Goal: Information Seeking & Learning: Learn about a topic

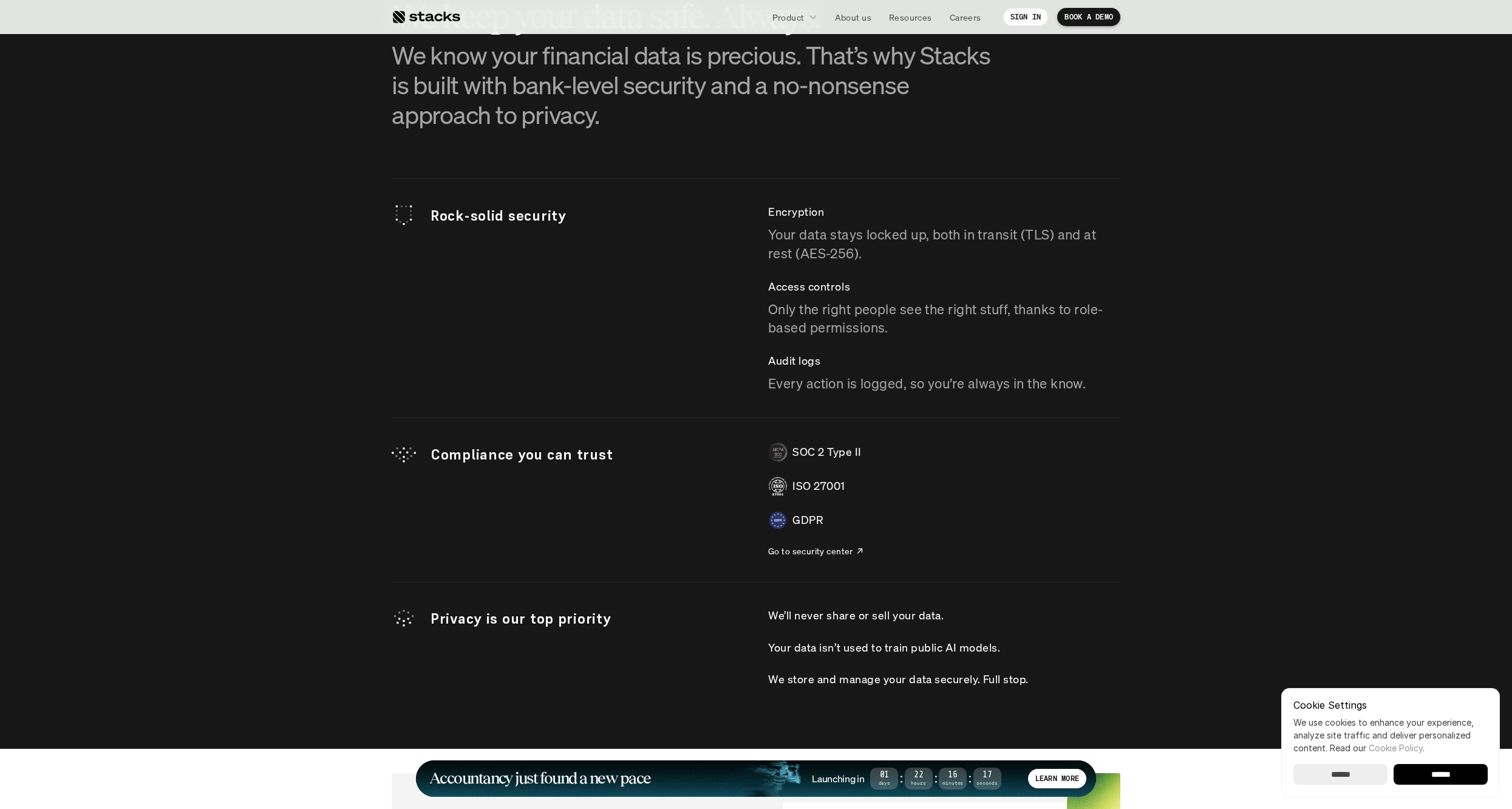
scroll to position [3348, 0]
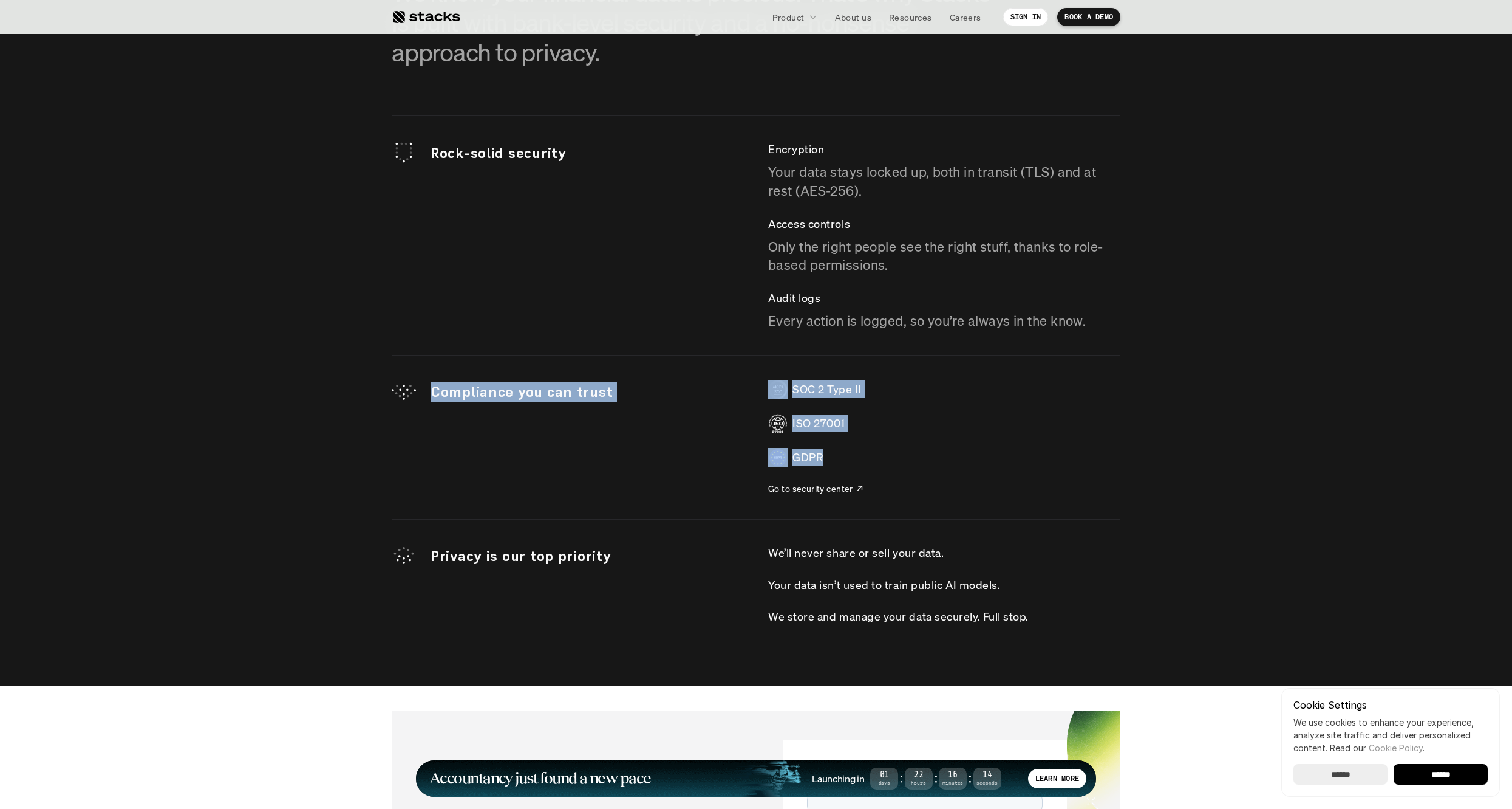
drag, startPoint x: 511, startPoint y: 392, endPoint x: 993, endPoint y: 463, distance: 487.2
click at [993, 463] on div "Compliance you can trust SOC 2 Type II ISO 27001 GDPR Go to security center" at bounding box center [756, 437] width 729 height 115
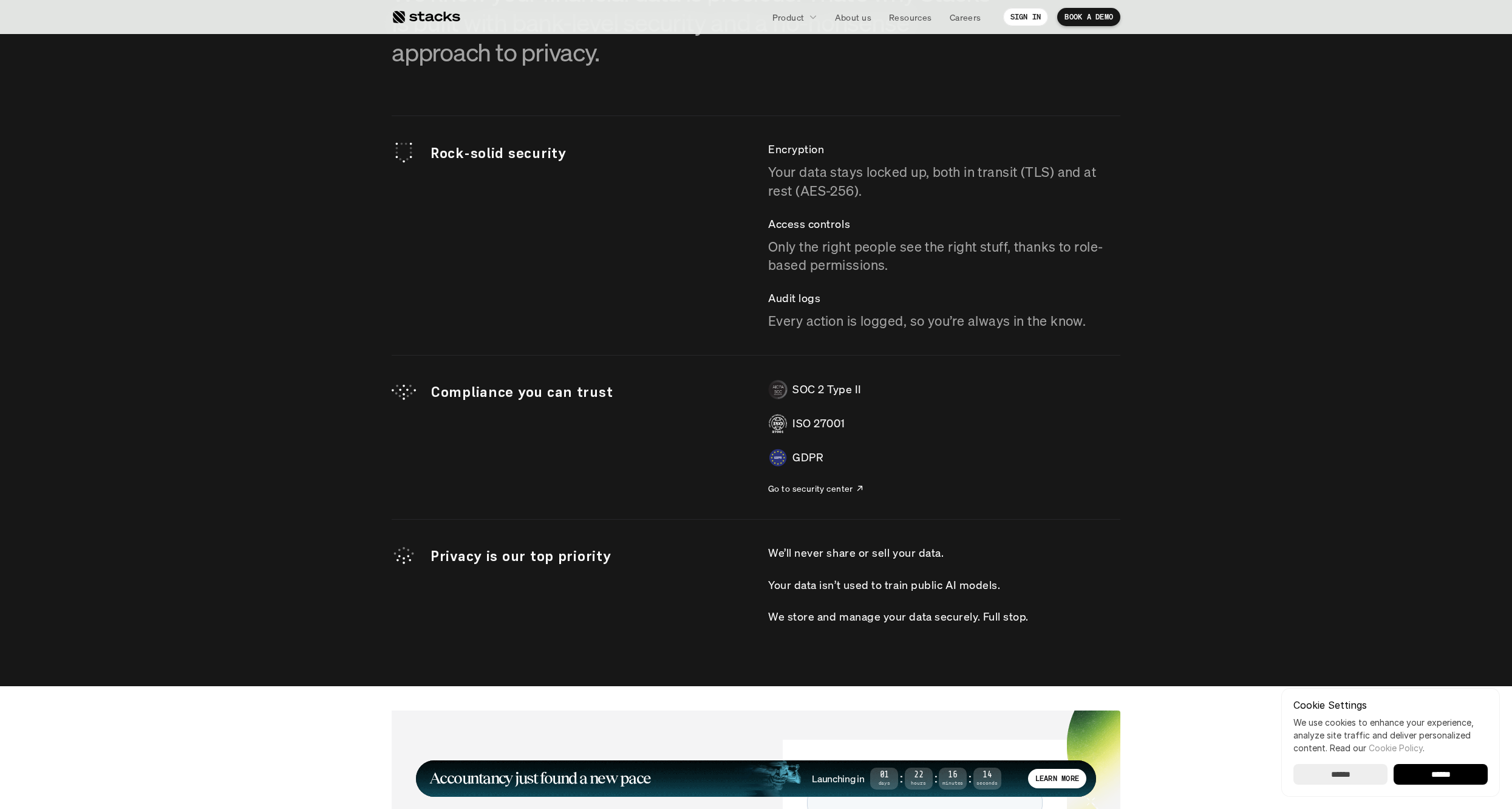
click at [956, 454] on div "GDPR" at bounding box center [944, 457] width 352 height 19
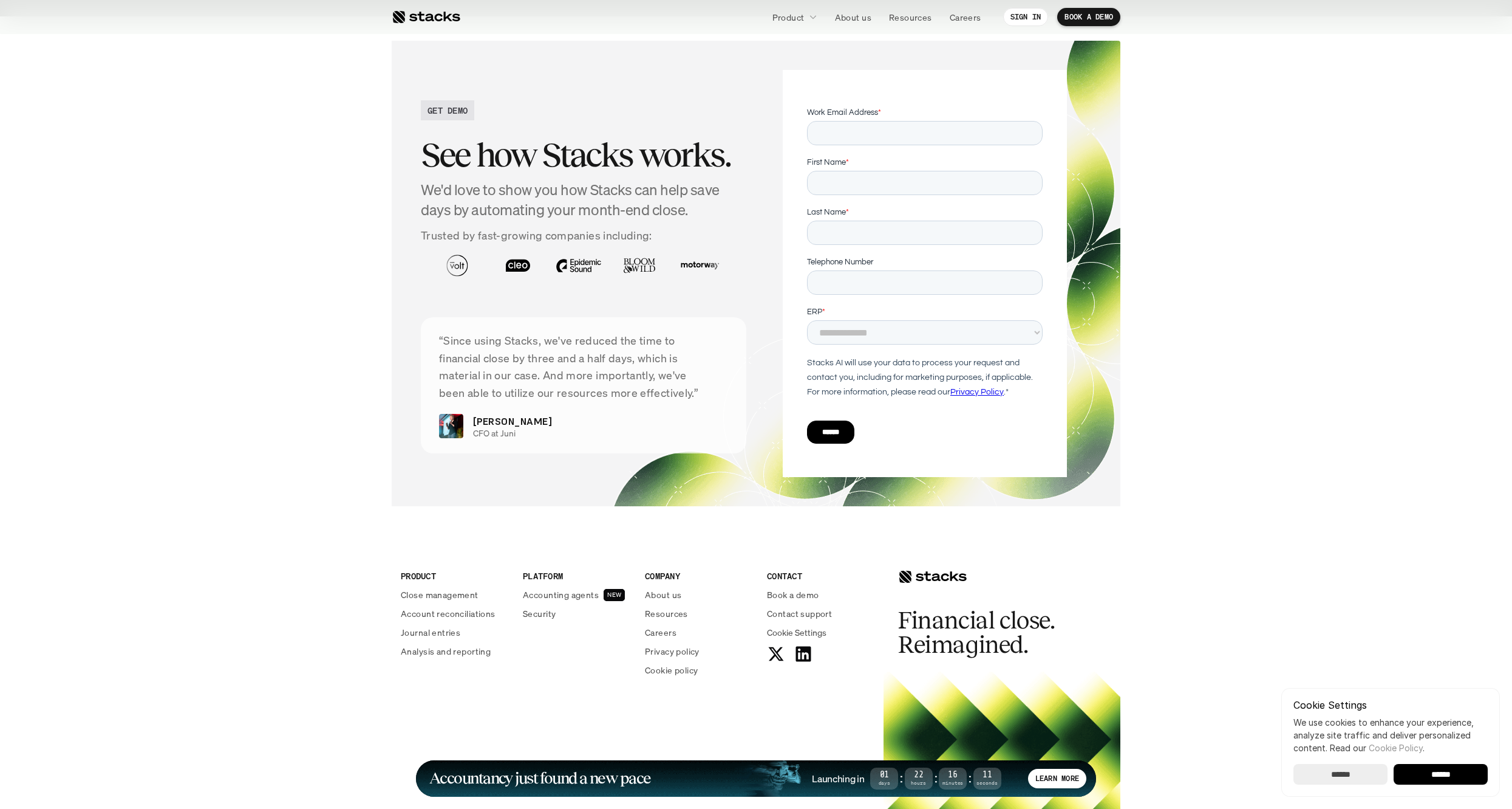
scroll to position [4171, 0]
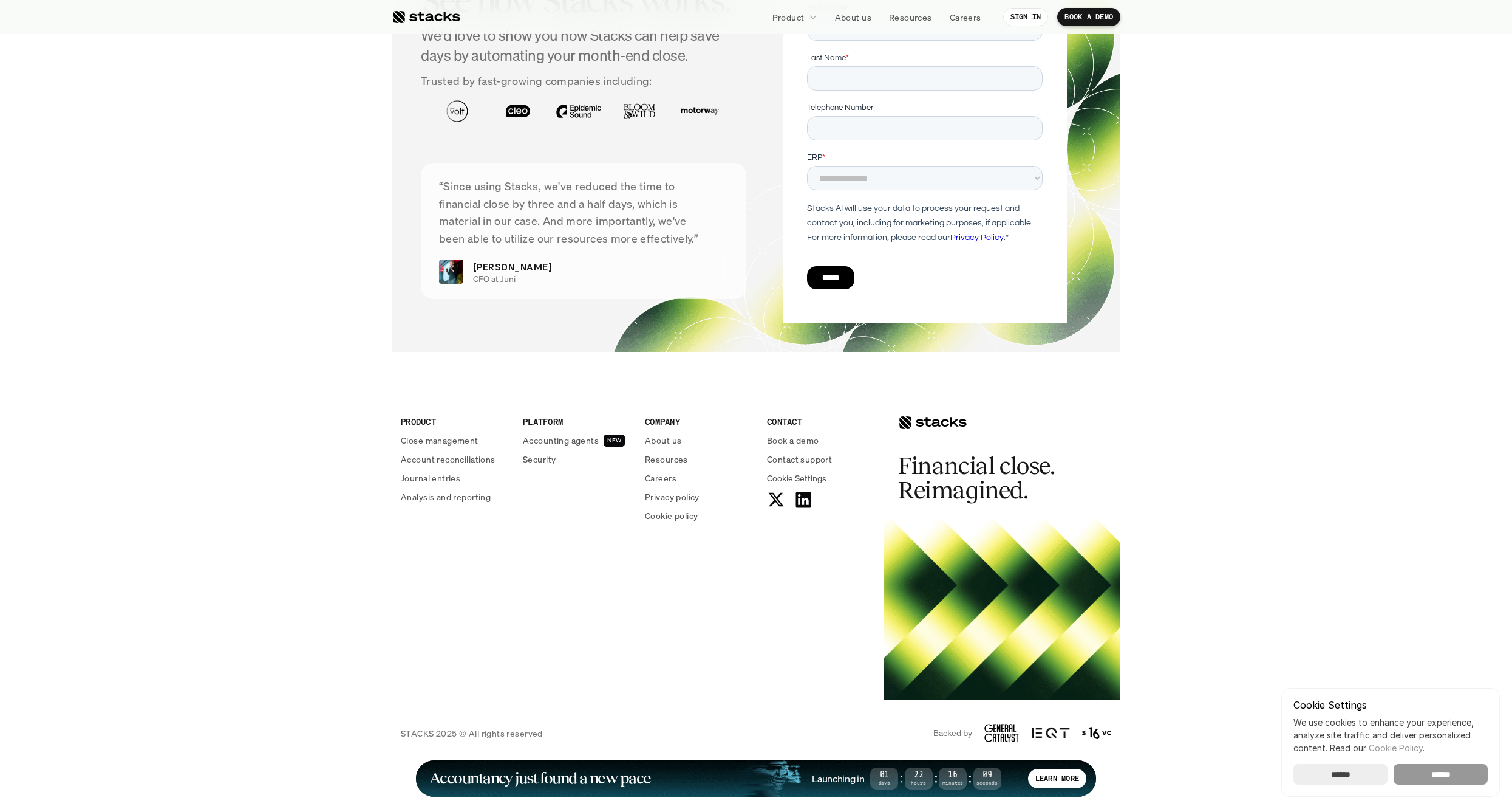
click at [1422, 772] on input "******" at bounding box center [1441, 774] width 94 height 21
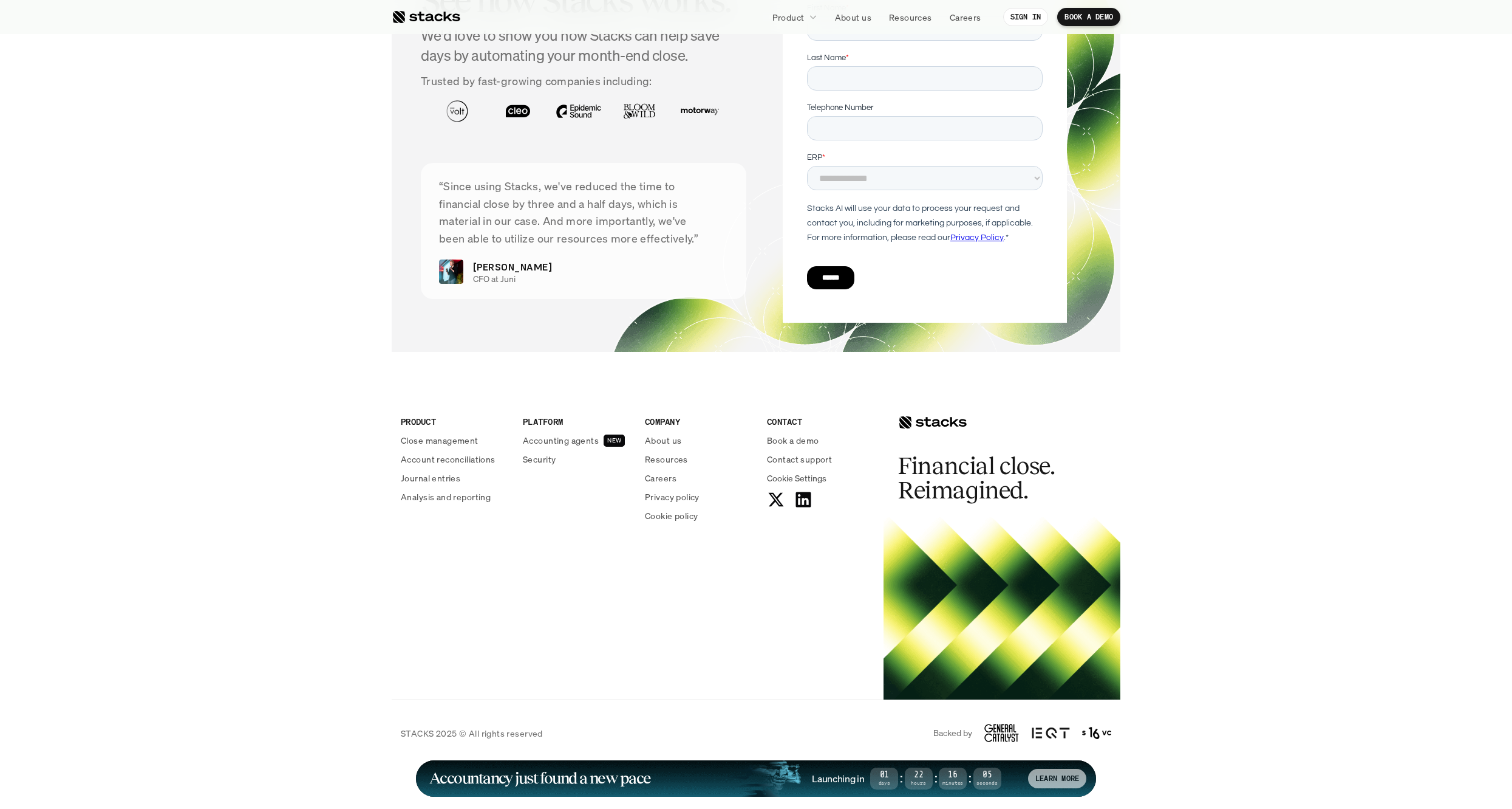
scroll to position [0, 0]
click at [625, 771] on h1 "Accountancy just found a new pace" at bounding box center [540, 778] width 222 height 14
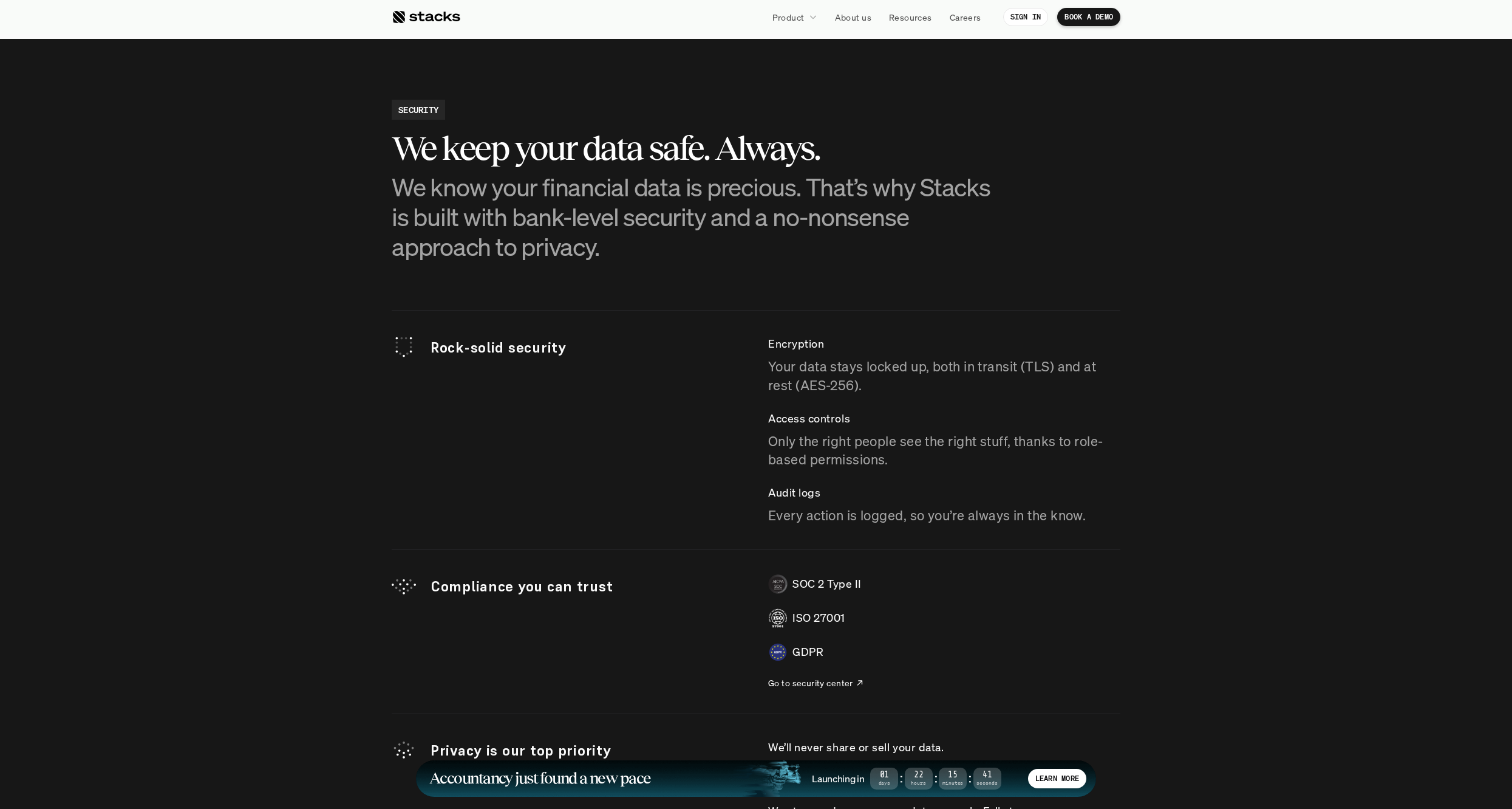
scroll to position [3303, 0]
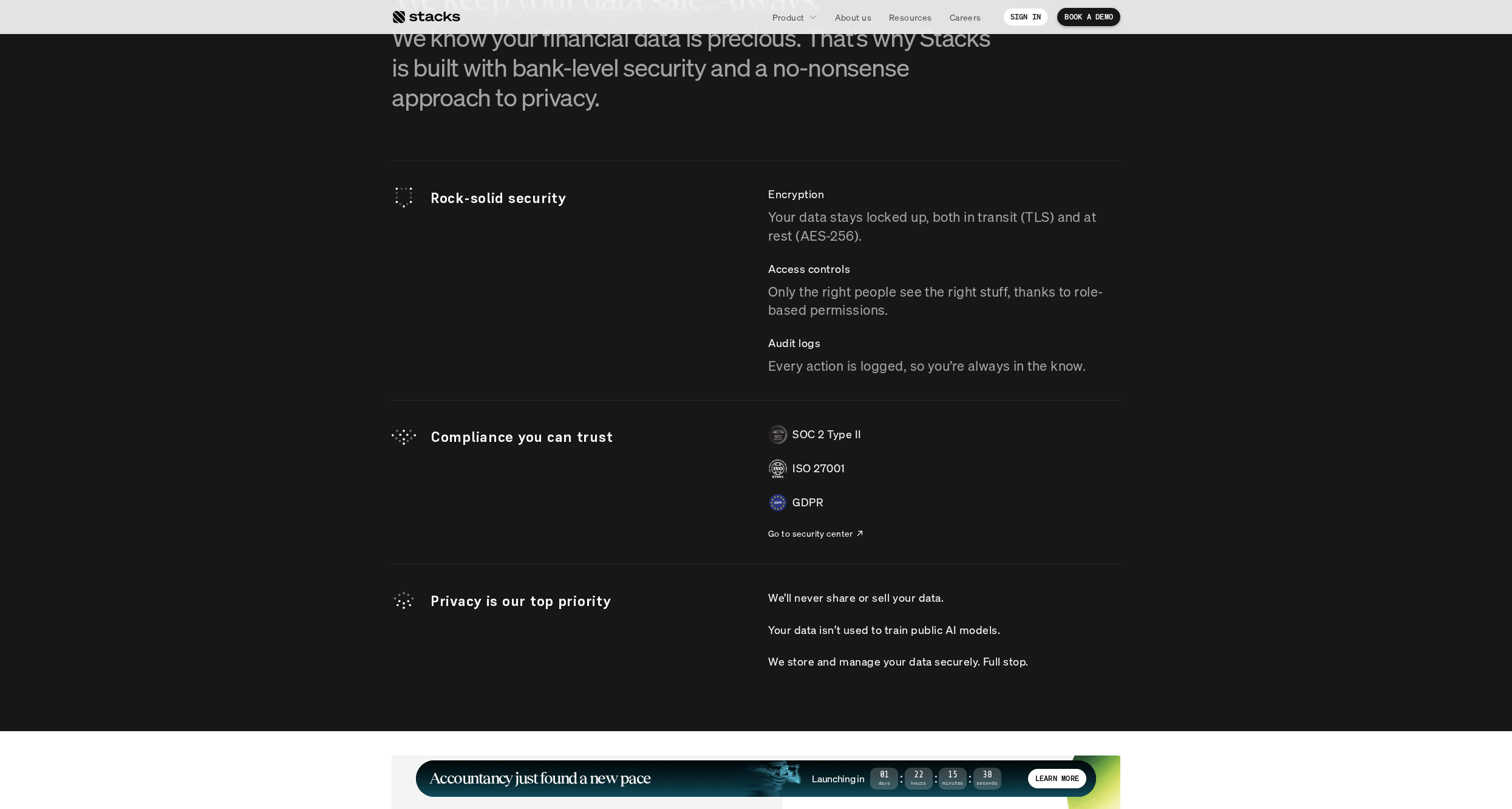
drag, startPoint x: 843, startPoint y: 504, endPoint x: 749, endPoint y: 505, distance: 94.0
click at [749, 505] on div "Compliance you can trust SOC 2 Type II ISO 27001 GDPR Go to security center" at bounding box center [756, 482] width 729 height 115
drag, startPoint x: 857, startPoint y: 459, endPoint x: 947, endPoint y: 518, distance: 107.6
click at [946, 517] on div "SOC 2 Type II ISO 27001 GDPR Go to security center" at bounding box center [944, 482] width 352 height 115
click at [892, 515] on div "SOC 2 Type II ISO 27001 GDPR Go to security center" at bounding box center [944, 482] width 352 height 115
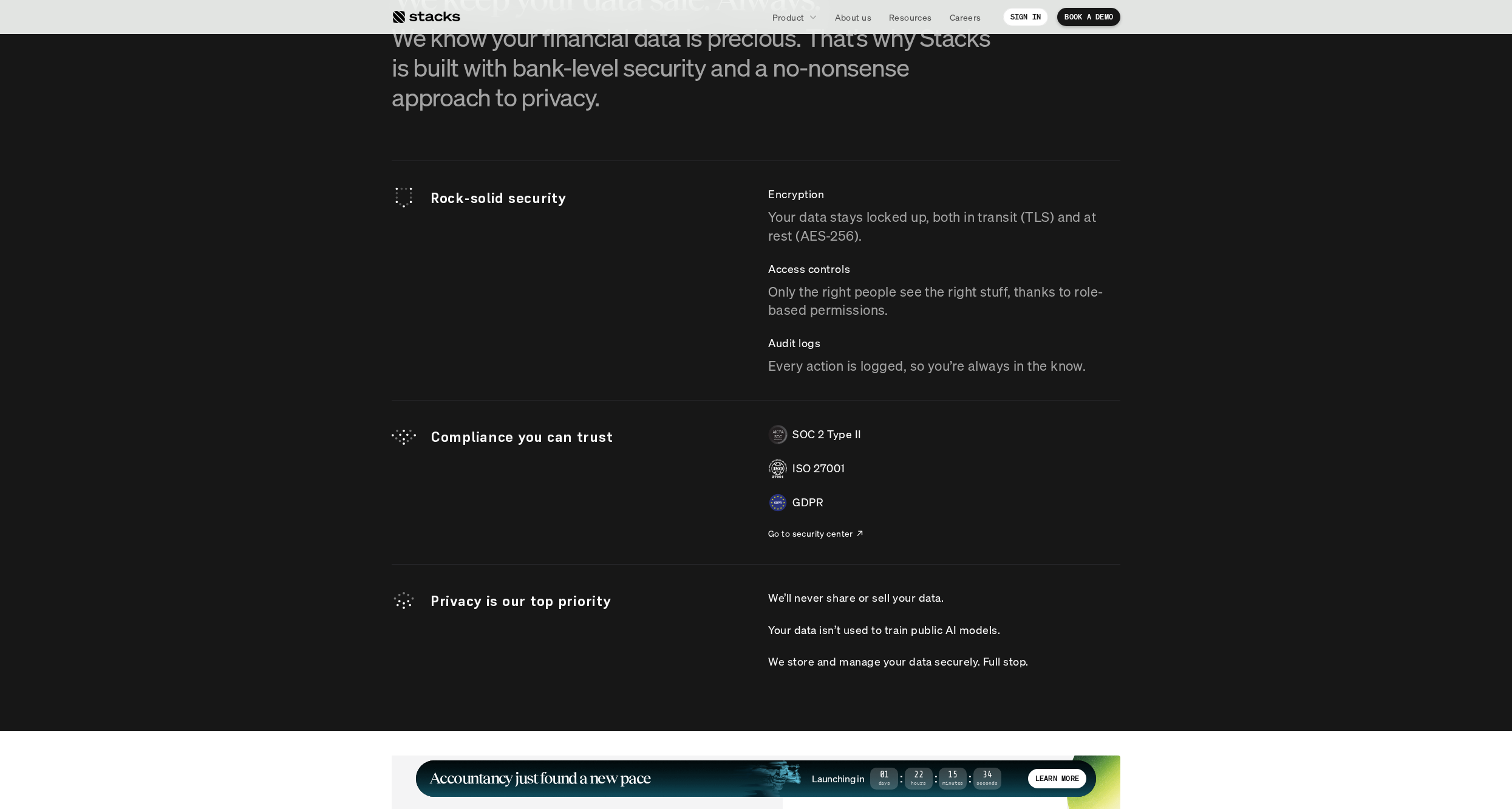
drag, startPoint x: 824, startPoint y: 501, endPoint x: 709, endPoint y: 446, distance: 127.5
click at [709, 446] on div "Compliance you can trust SOC 2 Type II ISO 27001 GDPR Go to security center" at bounding box center [756, 482] width 729 height 115
click at [1012, 479] on div "SOC 2 Type II ISO 27001 GDPR Go to security center" at bounding box center [944, 482] width 352 height 115
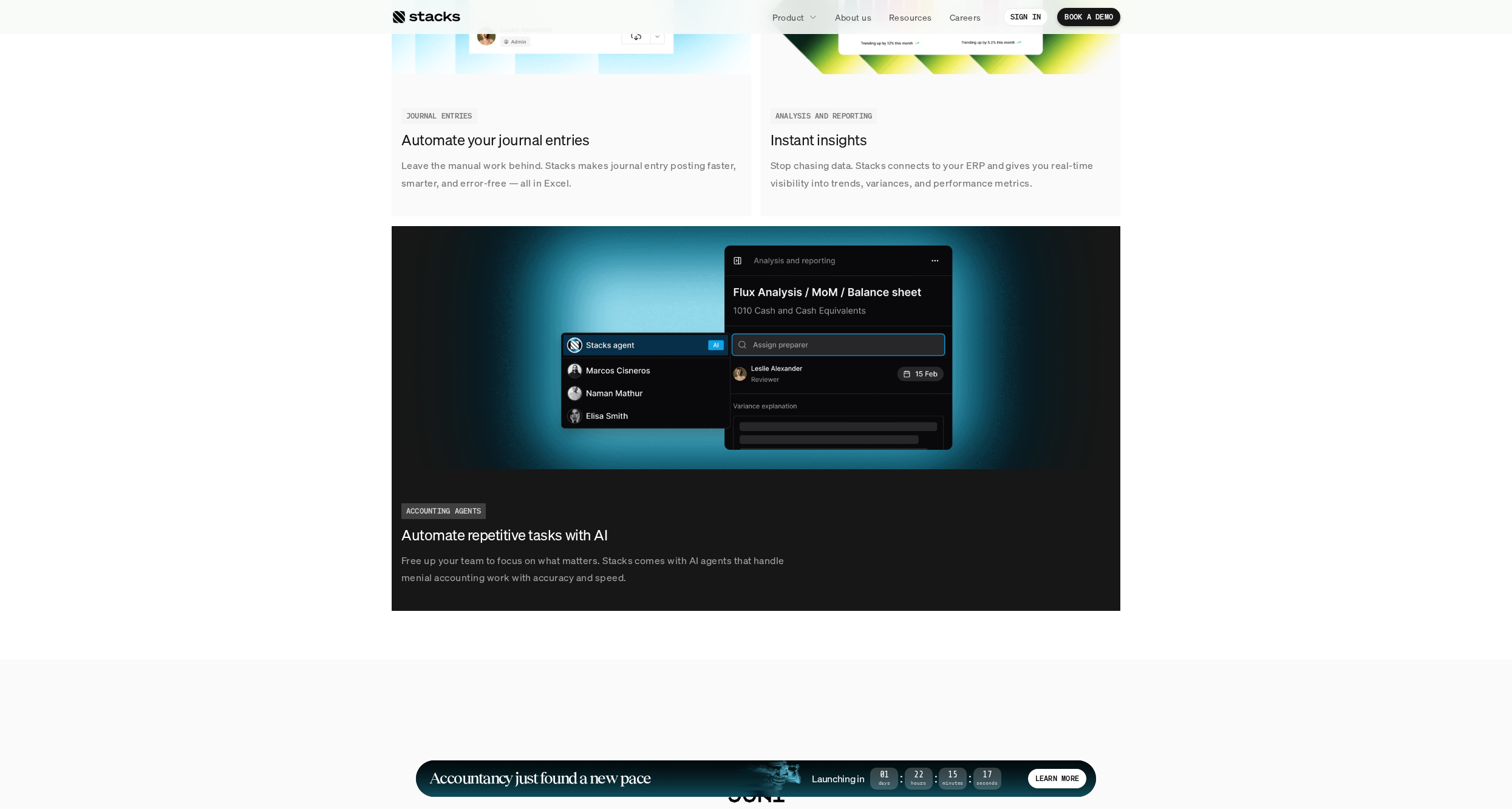
scroll to position [1984, 0]
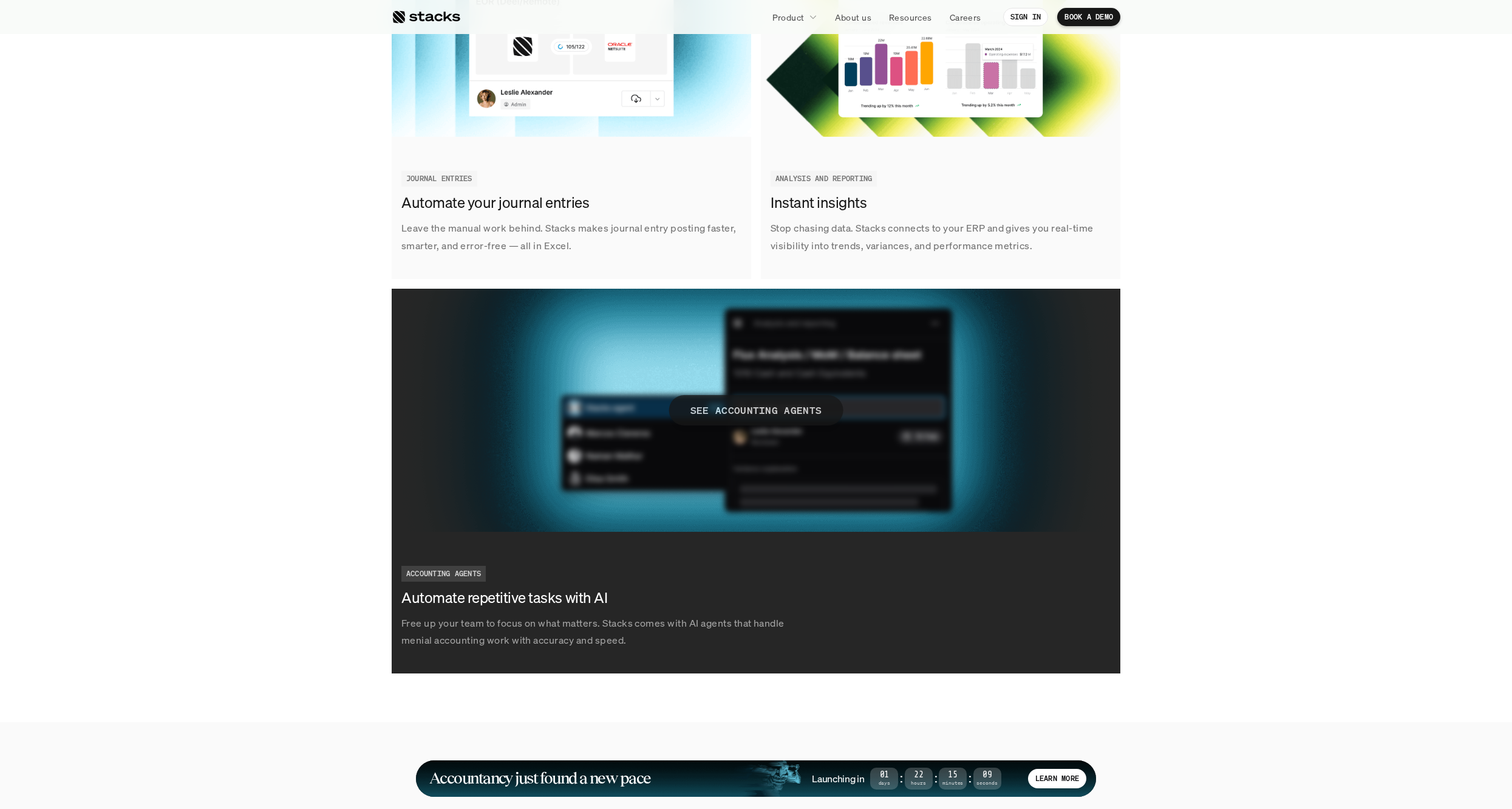
click at [757, 417] on p "SEE ACCOUNTING AGENTS" at bounding box center [756, 410] width 132 height 17
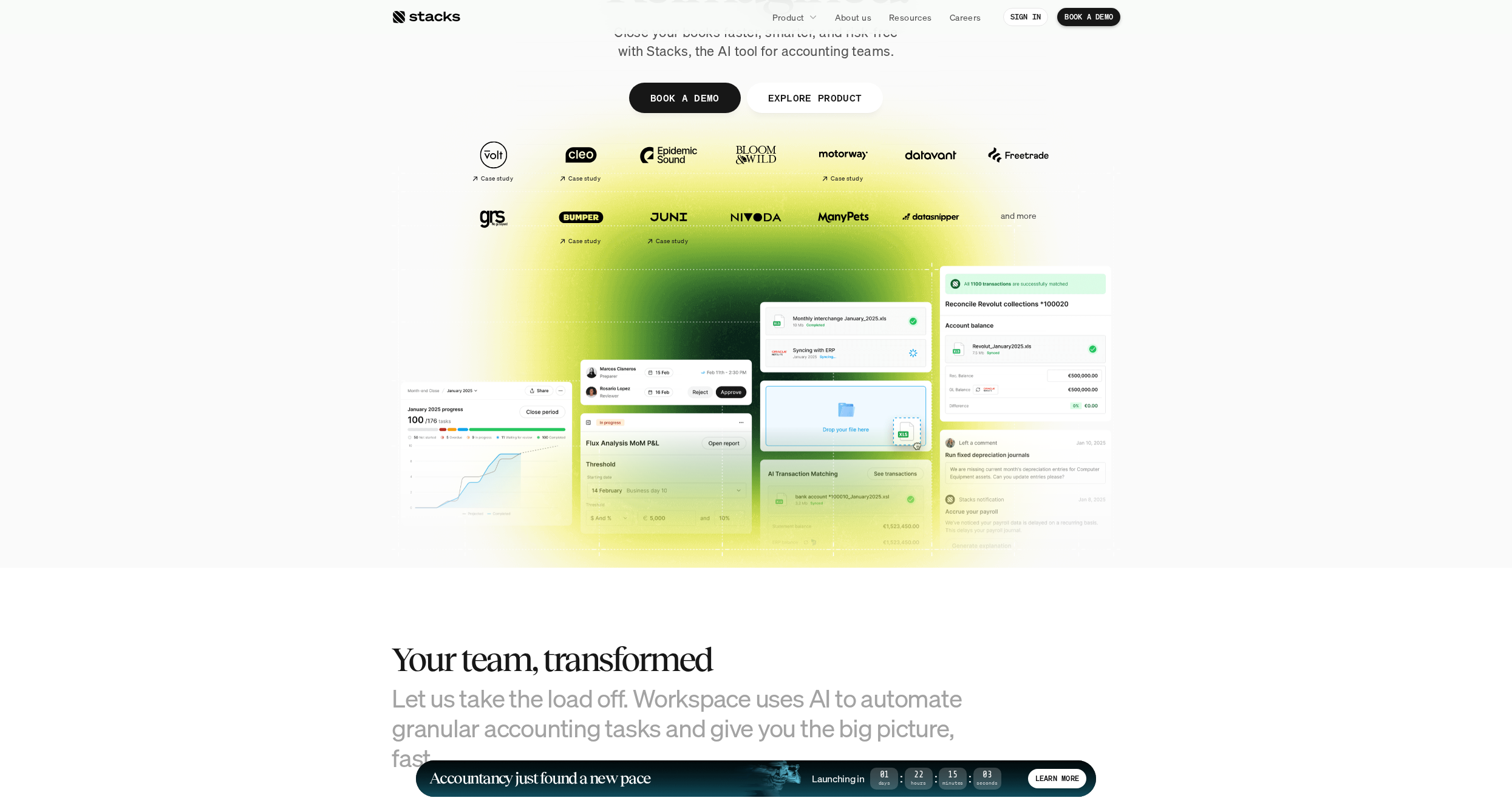
scroll to position [0, 0]
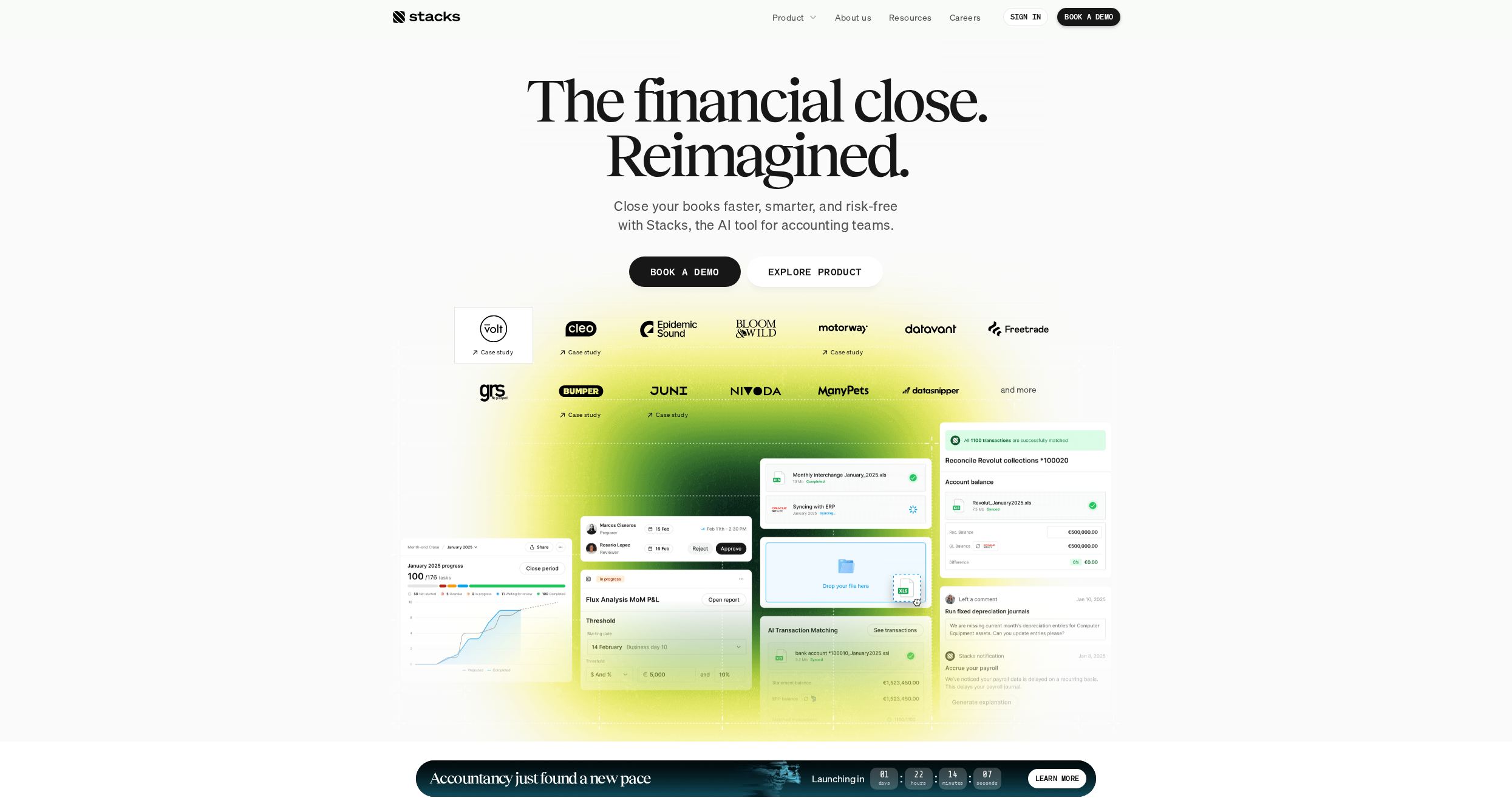
click at [517, 341] on img at bounding box center [494, 328] width 68 height 48
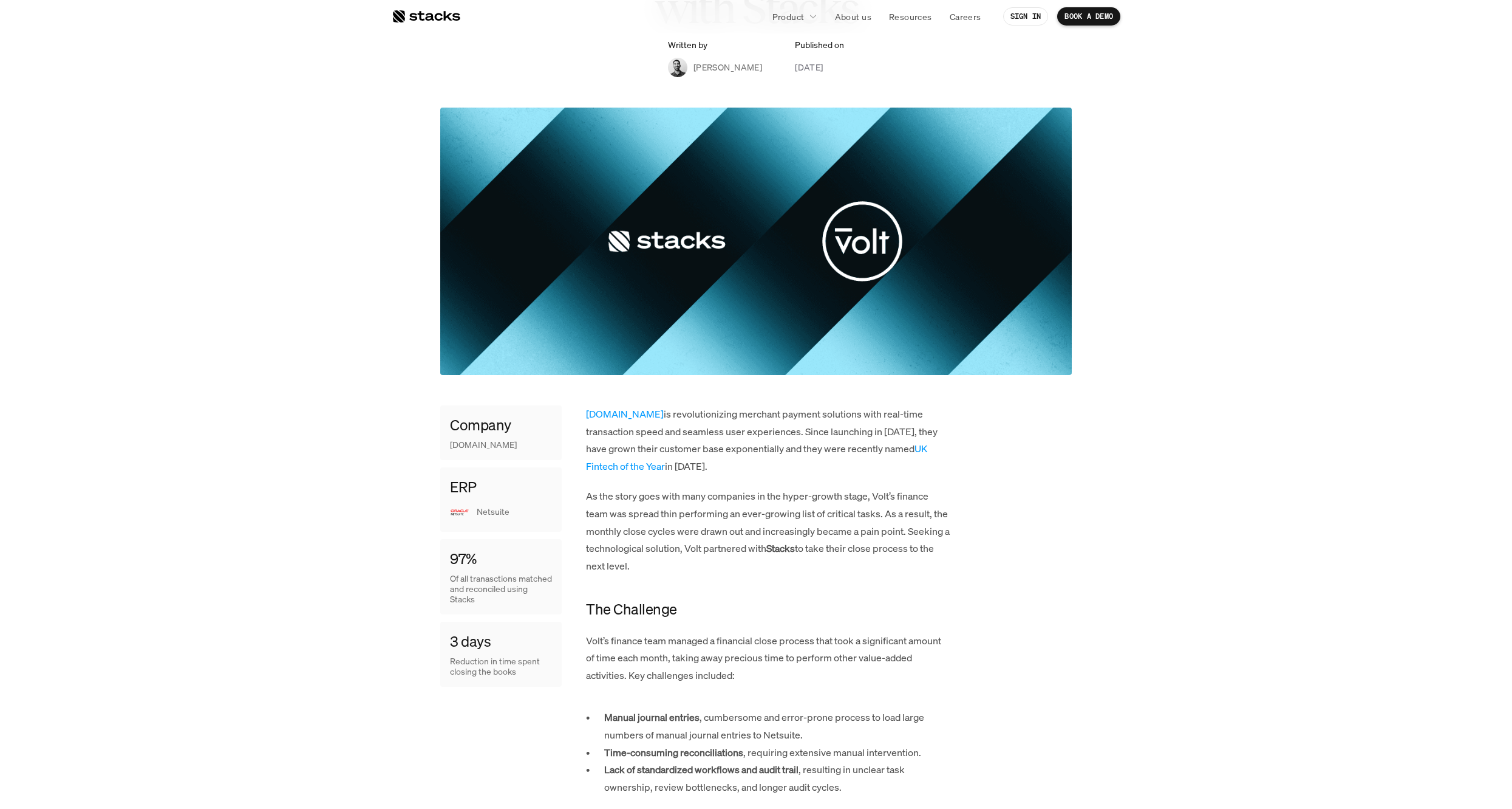
scroll to position [168, 0]
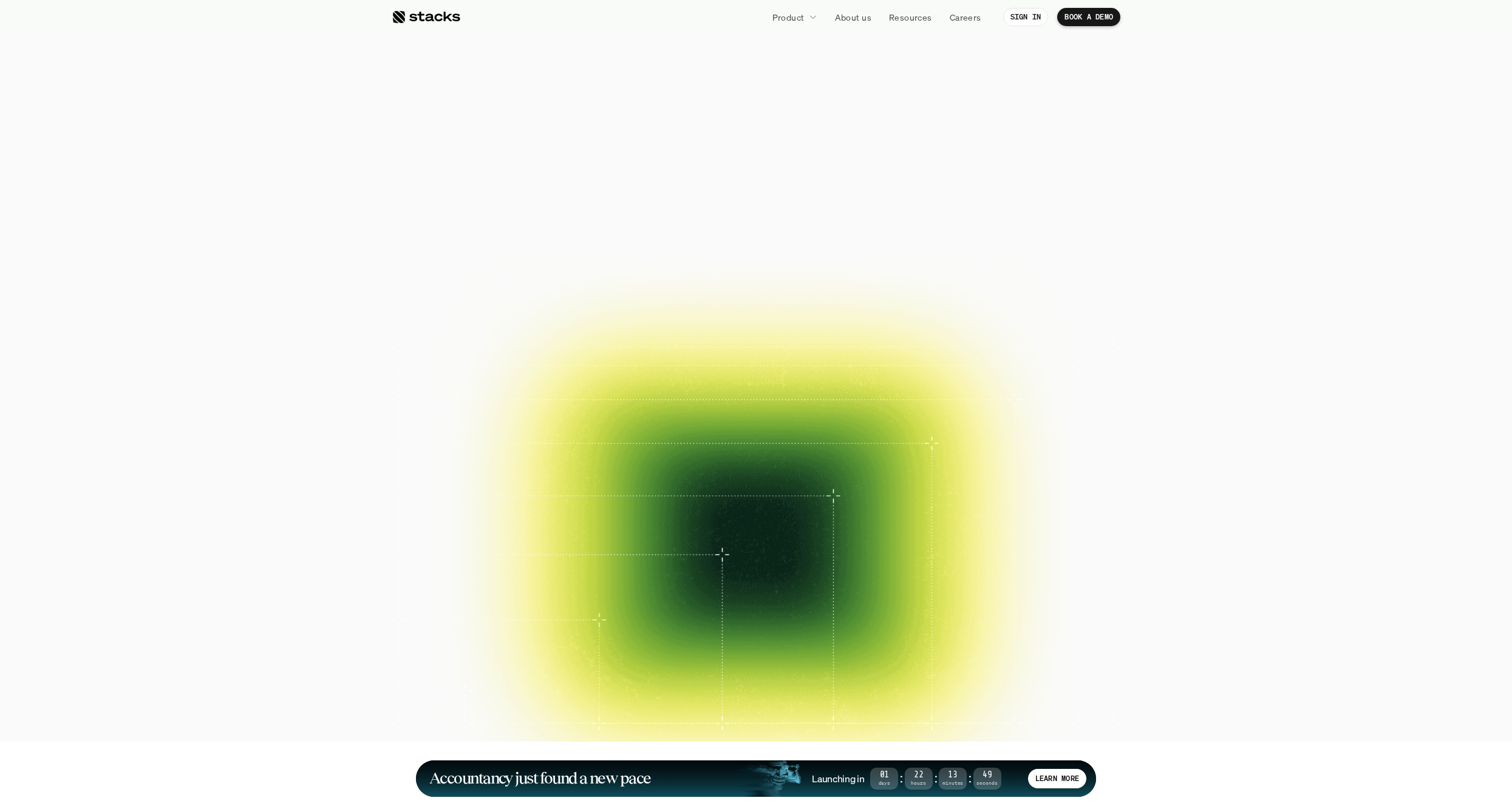
click at [586, 343] on img at bounding box center [581, 328] width 68 height 48
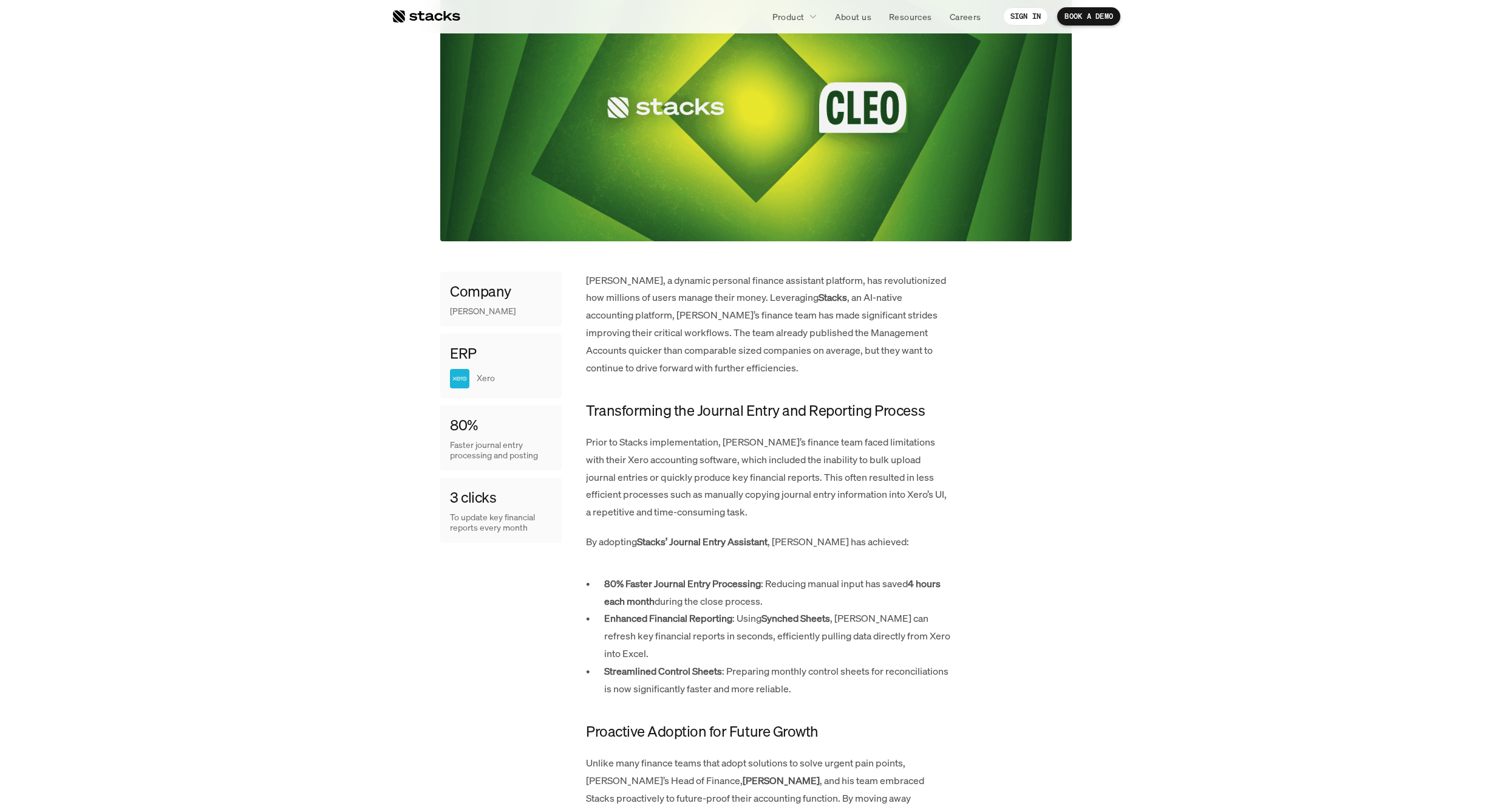
scroll to position [412, 0]
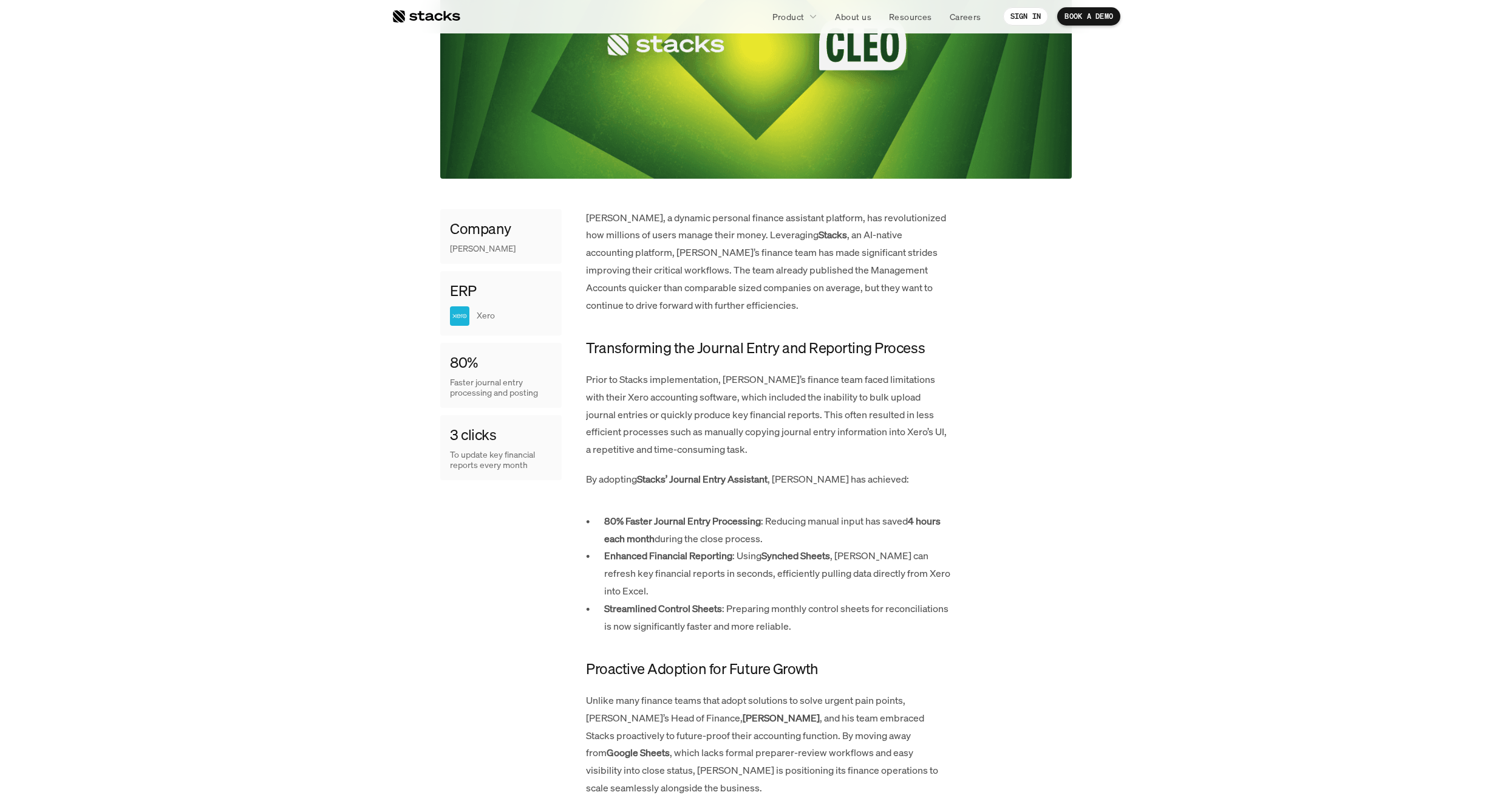
drag, startPoint x: 591, startPoint y: 353, endPoint x: 696, endPoint y: 454, distance: 145.7
click at [696, 454] on div "[PERSON_NAME], a dynamic personal finance assistant platform, has revolutionize…" at bounding box center [768, 739] width 365 height 1061
click at [693, 456] on p "Prior to Stacks implementation, [PERSON_NAME]’s finance team faced limitations …" at bounding box center [768, 414] width 365 height 87
drag, startPoint x: 691, startPoint y: 458, endPoint x: 581, endPoint y: 350, distance: 154.2
click at [581, 350] on div "Company [PERSON_NAME] ERP Xero 80% Faster journal entry processing and posting …" at bounding box center [756, 739] width 631 height 1061
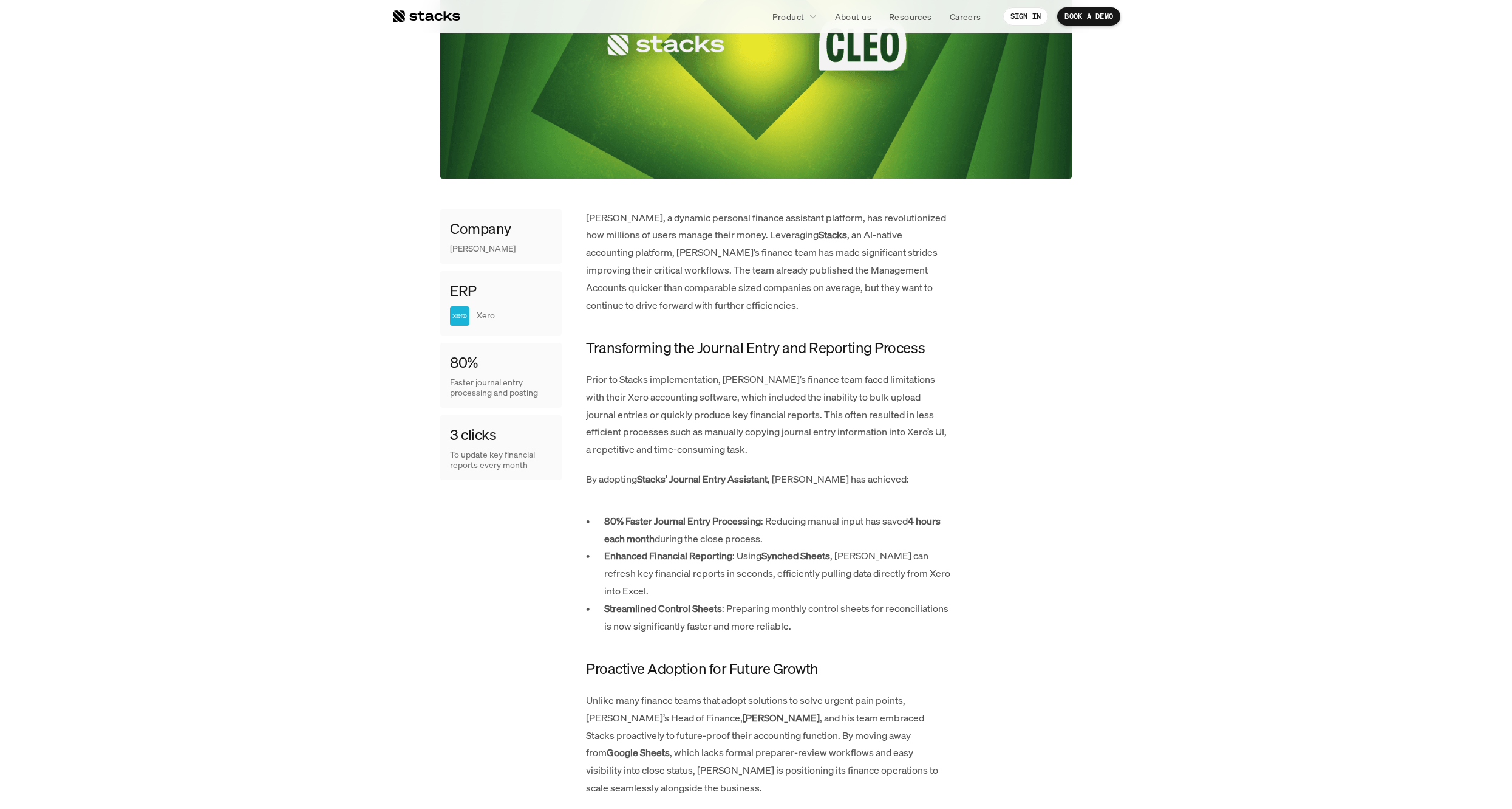
click at [874, 423] on p "Prior to Stacks implementation, [PERSON_NAME]’s finance team faced limitations …" at bounding box center [768, 414] width 365 height 87
click at [908, 421] on p "Prior to Stacks implementation, [PERSON_NAME]’s finance team faced limitations …" at bounding box center [768, 414] width 365 height 87
drag, startPoint x: 688, startPoint y: 433, endPoint x: 713, endPoint y: 460, distance: 36.8
click at [713, 460] on div "[PERSON_NAME], a dynamic personal finance assistant platform, has revolutionize…" at bounding box center [768, 739] width 365 height 1061
drag, startPoint x: 656, startPoint y: 479, endPoint x: 754, endPoint y: 480, distance: 98.0
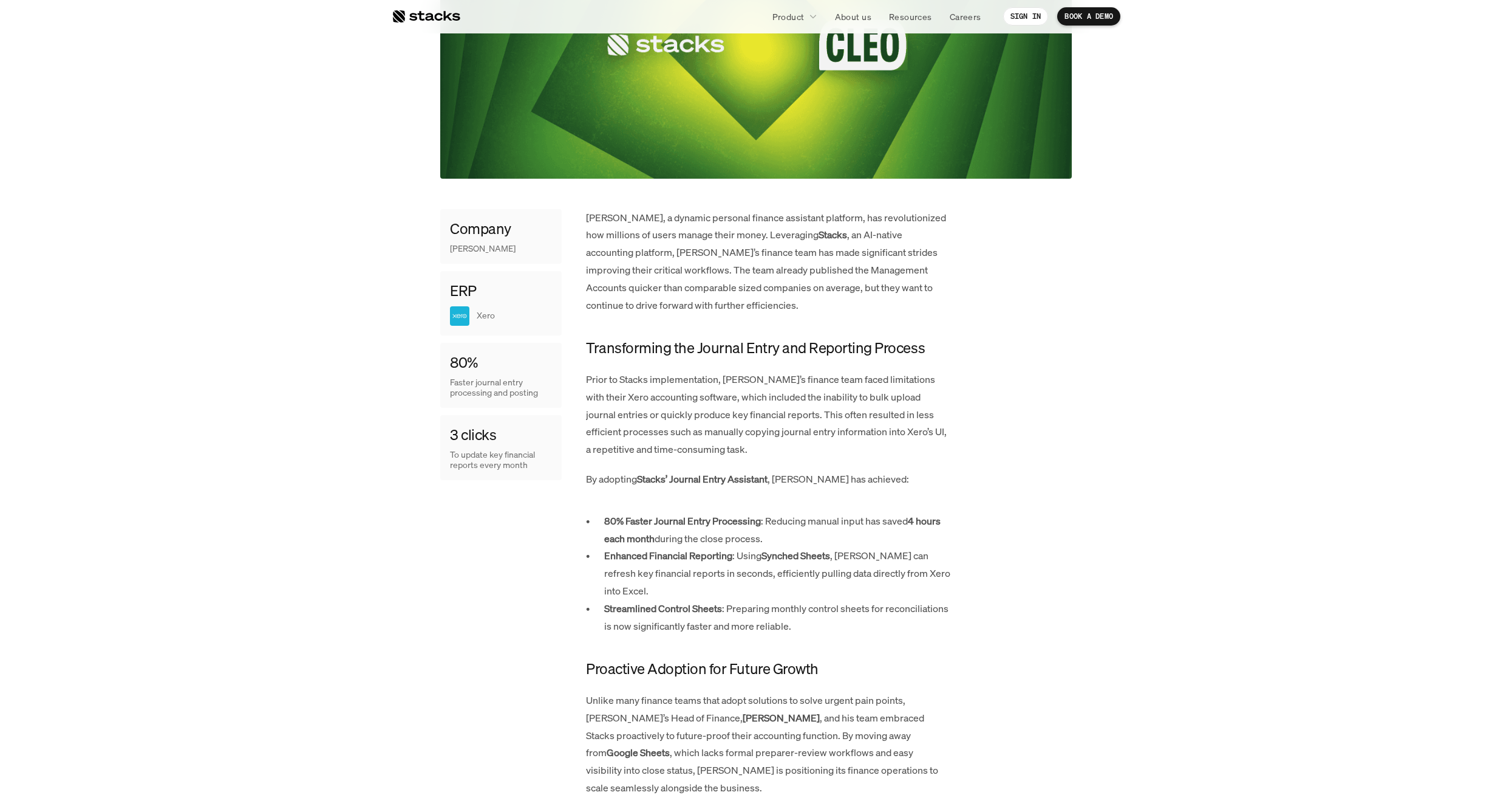
click at [754, 480] on strong "Stacks’ Journal Entry Assistant" at bounding box center [702, 478] width 131 height 13
click at [794, 484] on p "By adopting Stacks’ Journal Entry Assistant , [PERSON_NAME] has achieved:" at bounding box center [768, 479] width 365 height 17
drag, startPoint x: 778, startPoint y: 481, endPoint x: 779, endPoint y: 532, distance: 51.0
click at [779, 532] on div "[PERSON_NAME], a dynamic personal finance assistant platform, has revolutionize…" at bounding box center [768, 739] width 365 height 1061
click at [778, 535] on p "80% Faster Journal Entry Processing : Reducing manual input has saved 4 hours e…" at bounding box center [778, 529] width 346 height 36
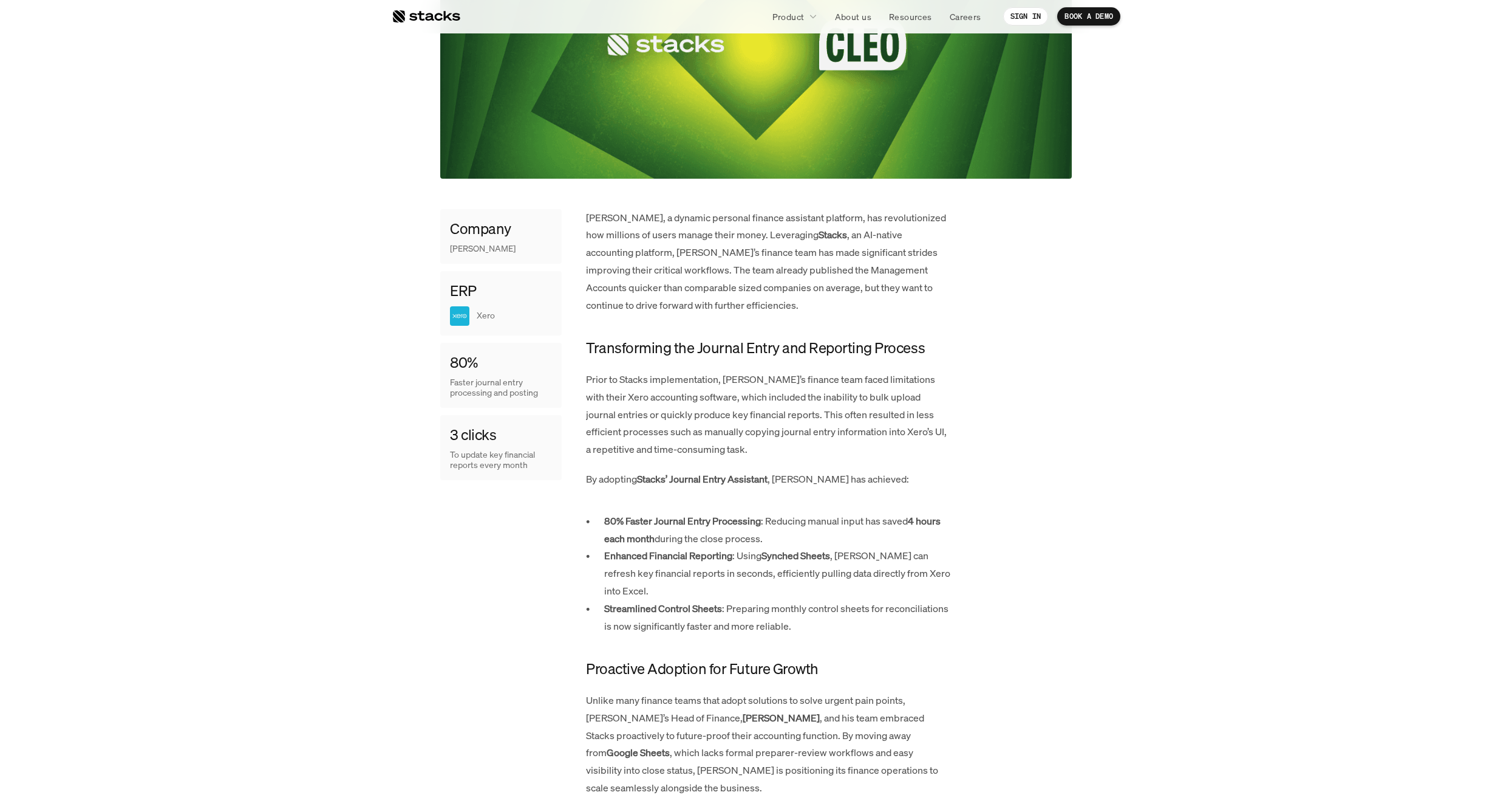
drag, startPoint x: 774, startPoint y: 536, endPoint x: 985, endPoint y: 591, distance: 218.1
click at [985, 591] on div "Company [PERSON_NAME] ERP Xero 80% Faster journal entry processing and posting …" at bounding box center [756, 739] width 631 height 1061
click at [921, 613] on p "Streamlined Control Sheets : Preparing monthly control sheets for reconciliatio…" at bounding box center [778, 617] width 346 height 36
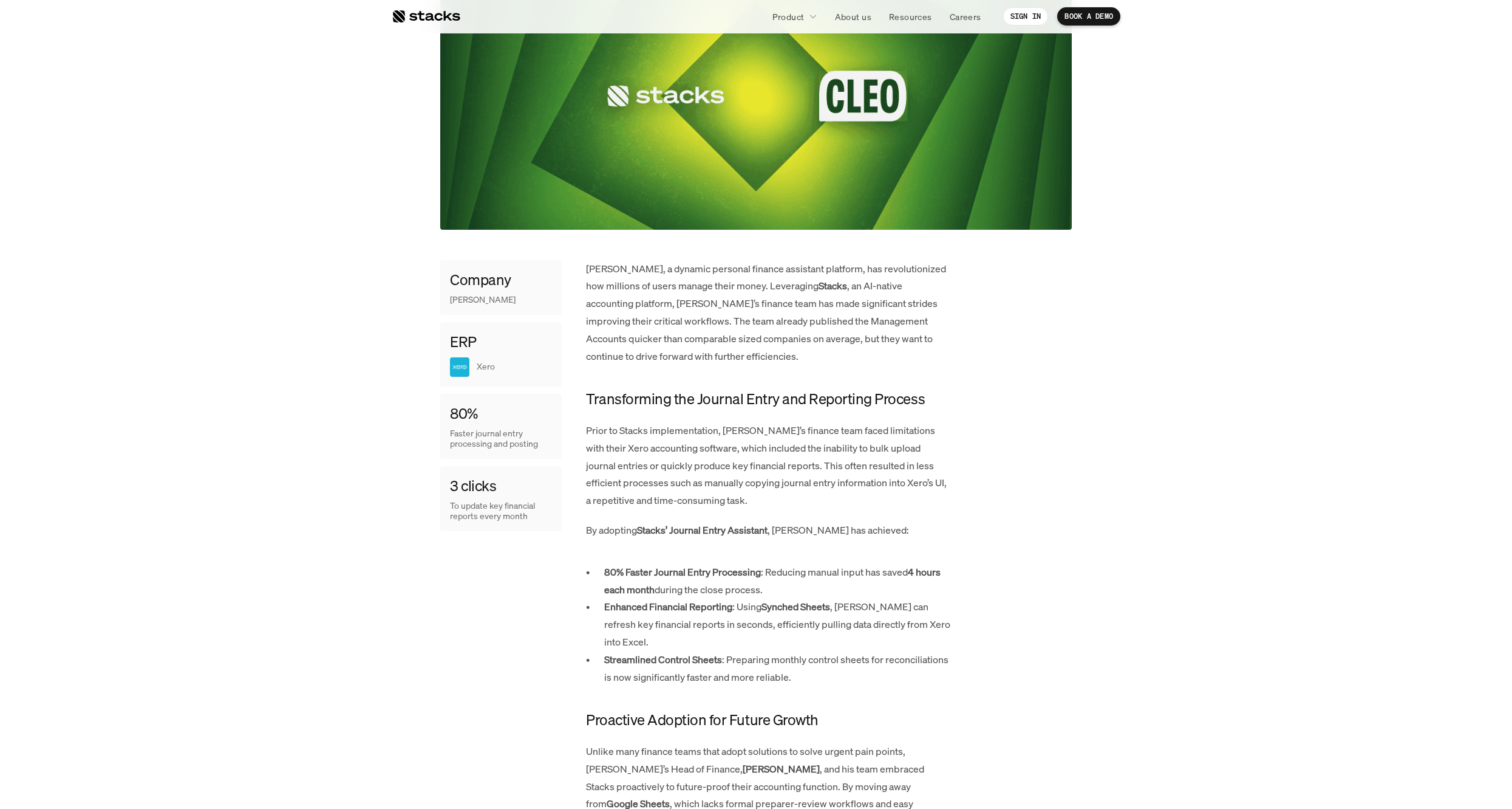
scroll to position [236, 0]
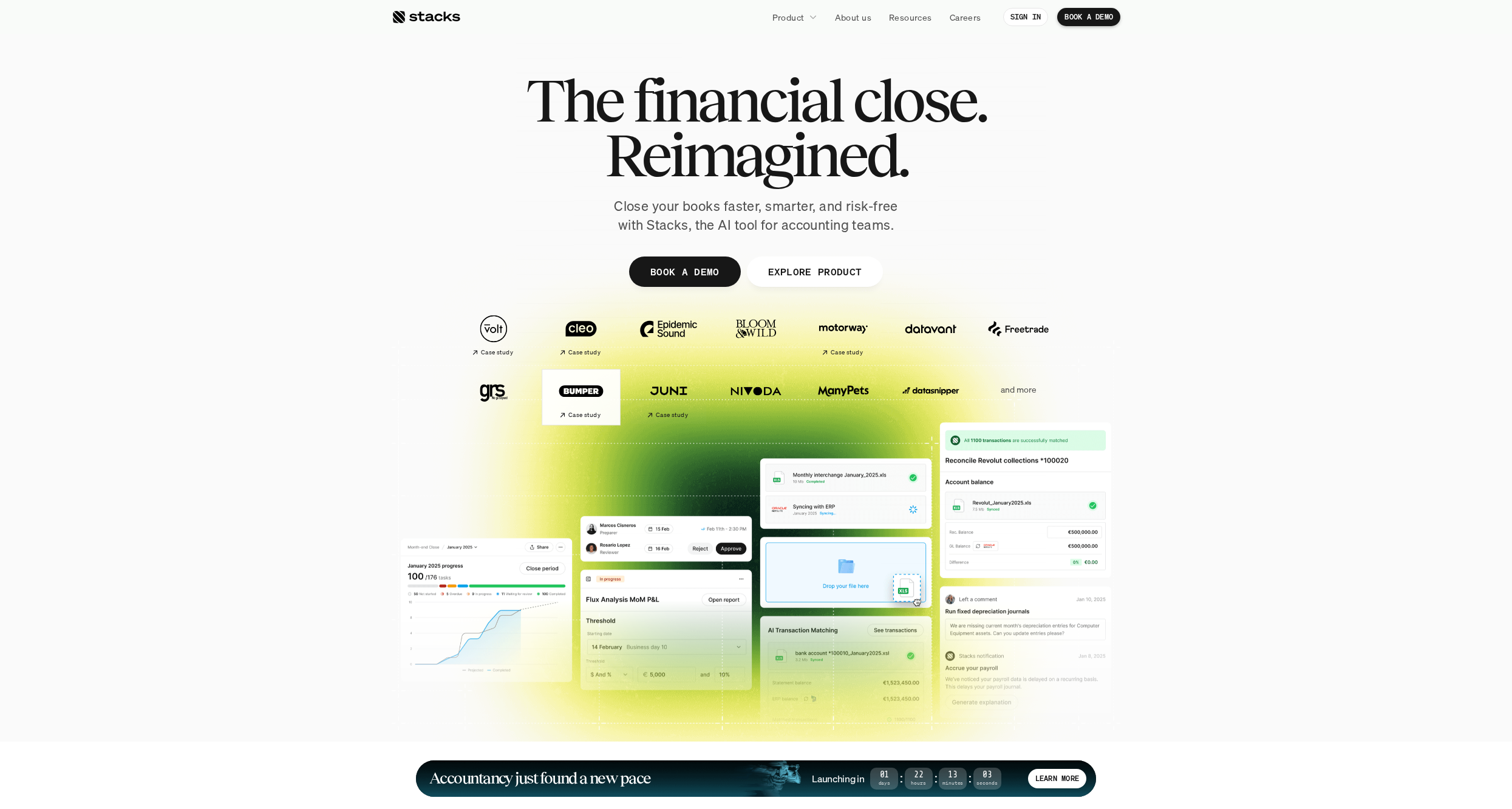
click at [595, 405] on img at bounding box center [581, 391] width 68 height 48
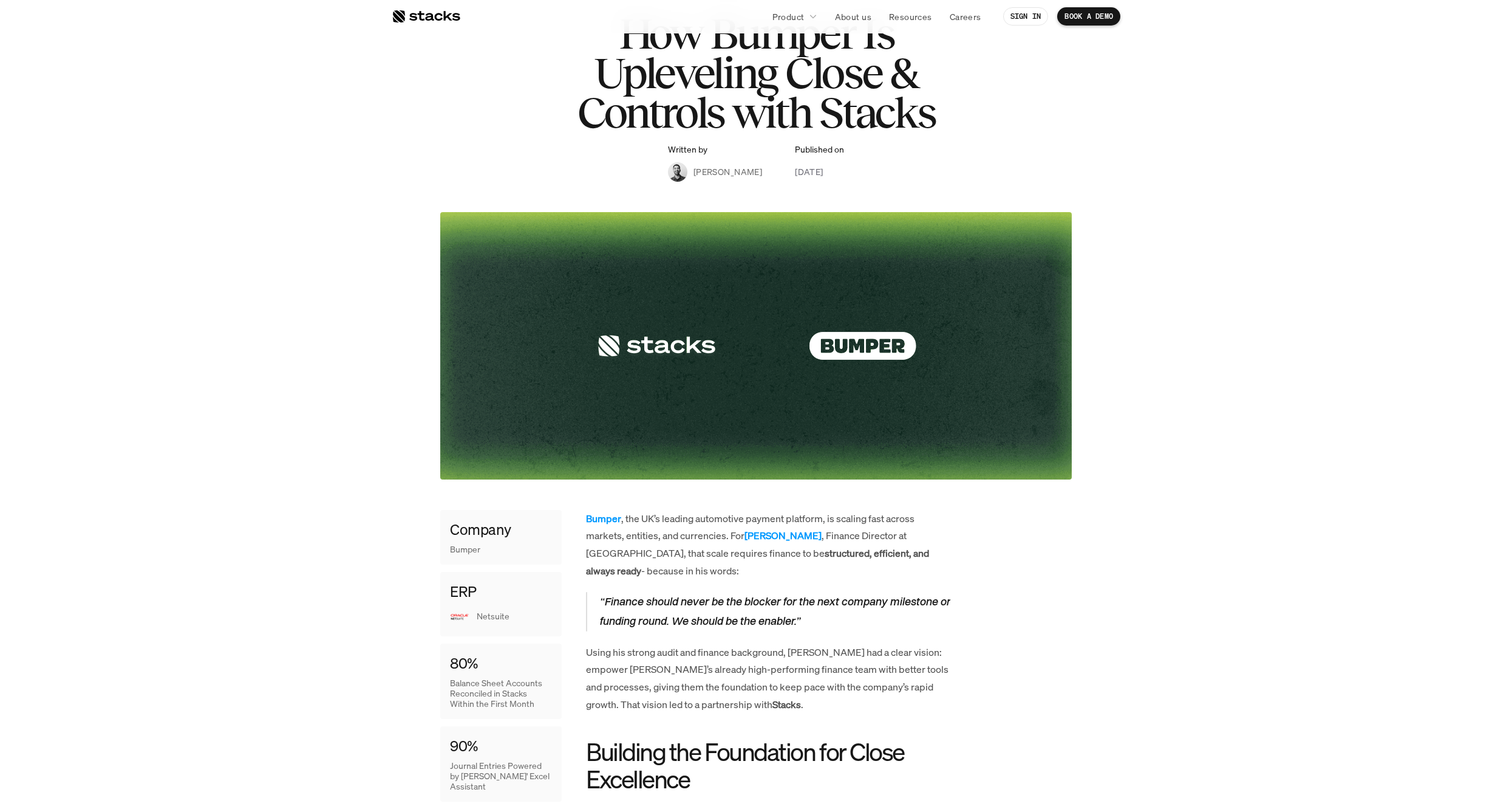
scroll to position [298, 0]
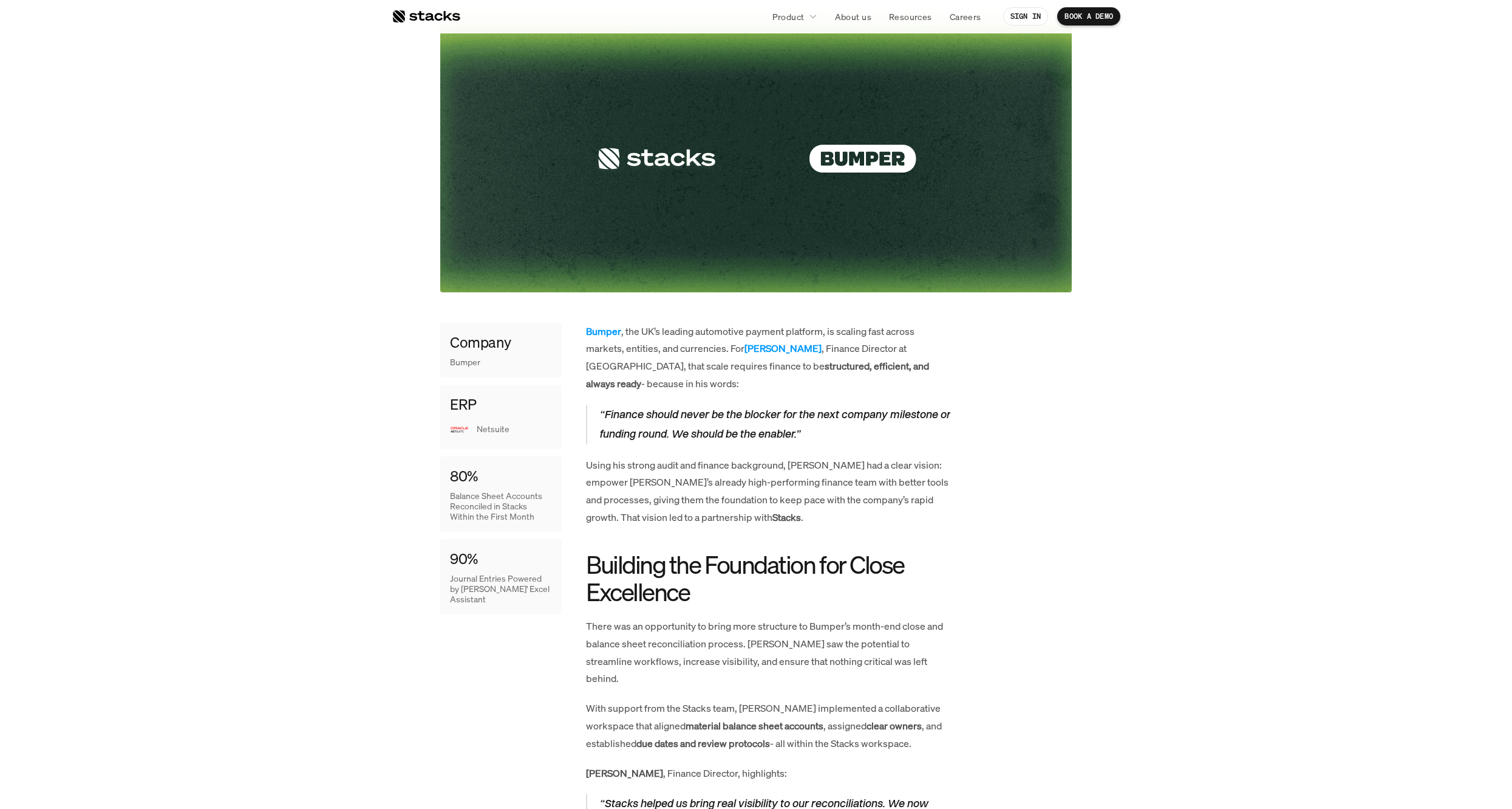
drag, startPoint x: 513, startPoint y: 428, endPoint x: 540, endPoint y: 437, distance: 28.5
click at [540, 437] on div "Netsuite" at bounding box center [501, 430] width 102 height 19
drag, startPoint x: 452, startPoint y: 406, endPoint x: 476, endPoint y: 406, distance: 24.0
click at [476, 406] on h4 "ERP" at bounding box center [463, 404] width 27 height 21
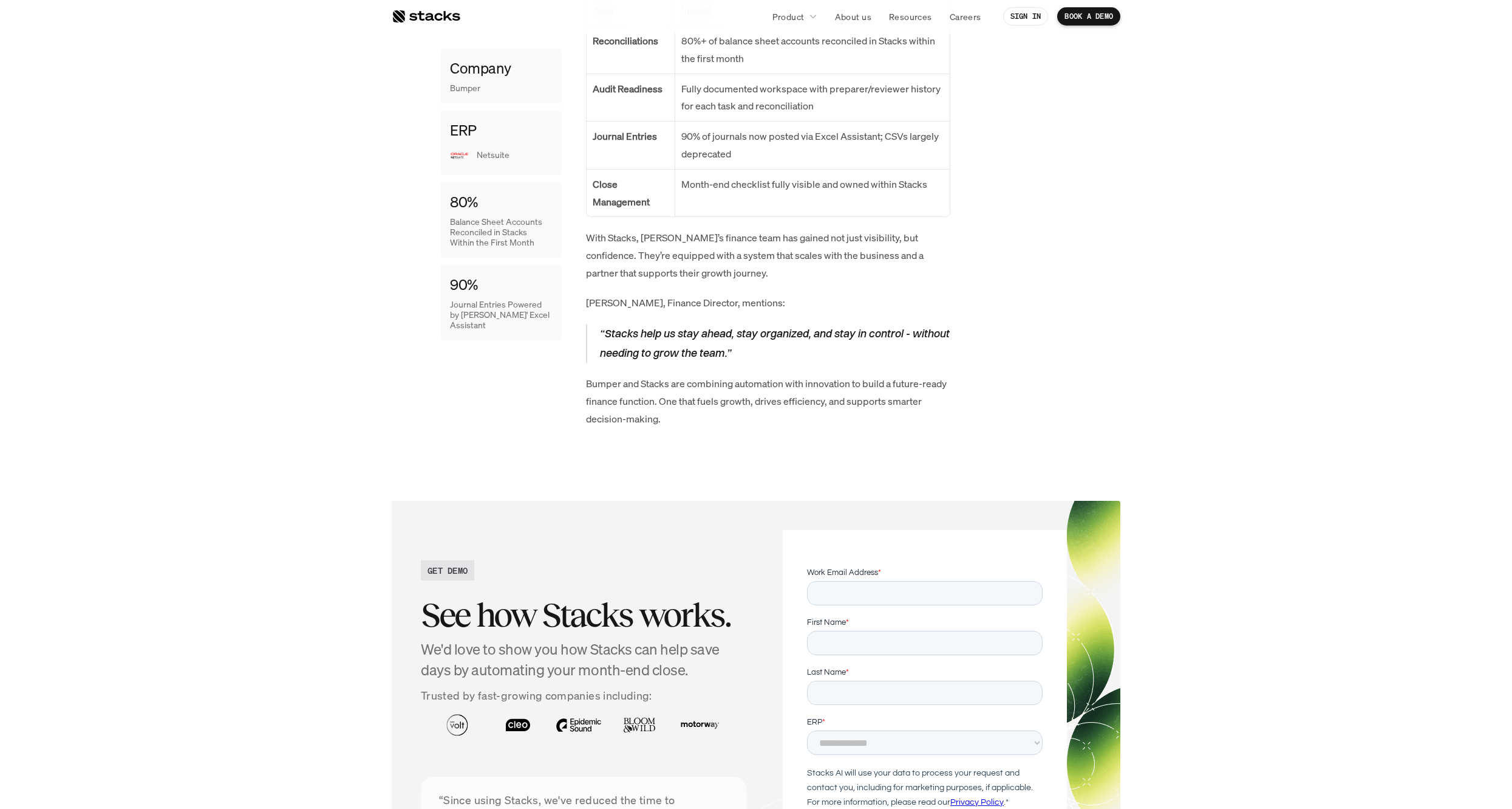
scroll to position [2186, 0]
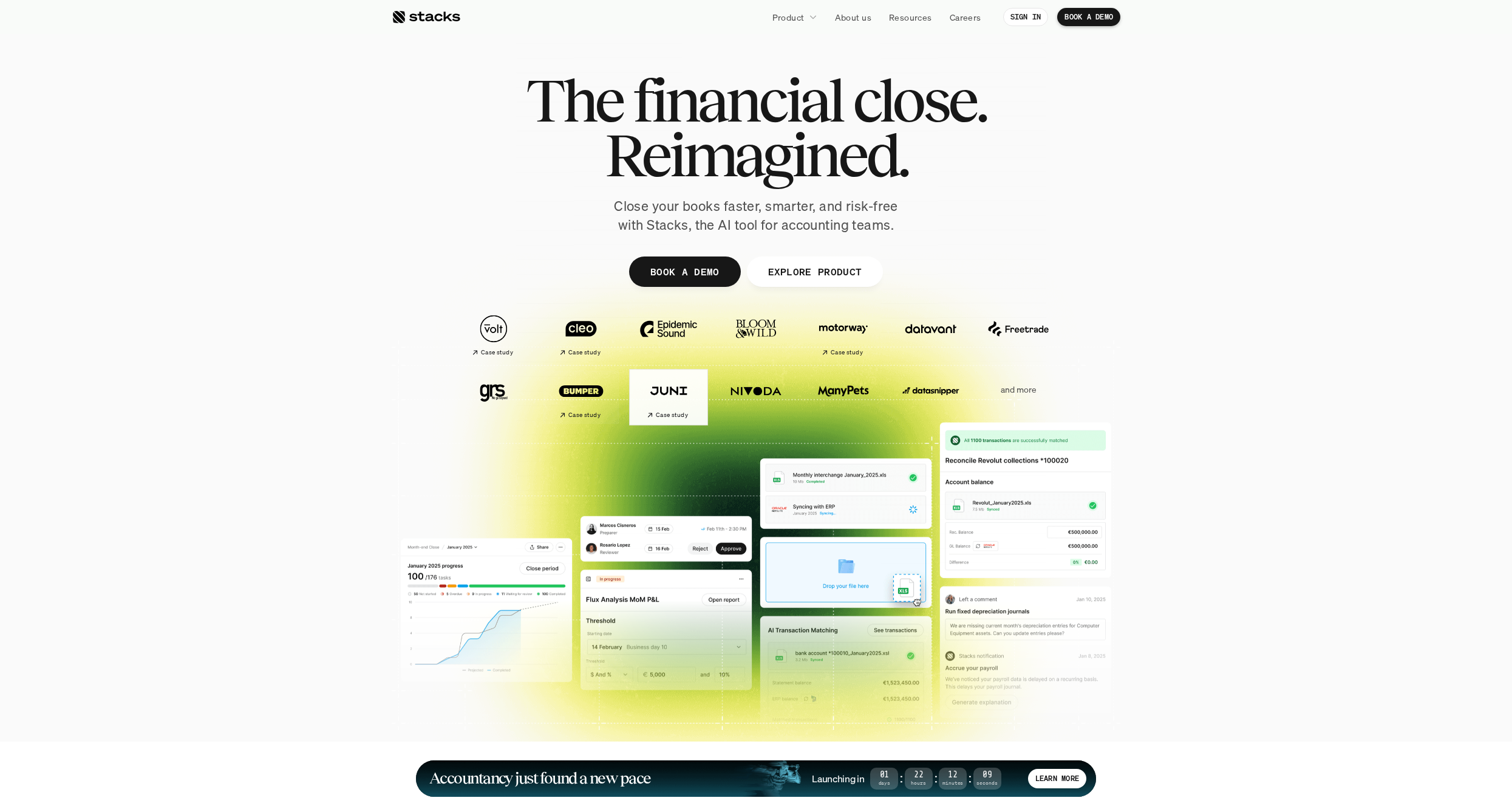
click at [671, 397] on img at bounding box center [669, 391] width 68 height 48
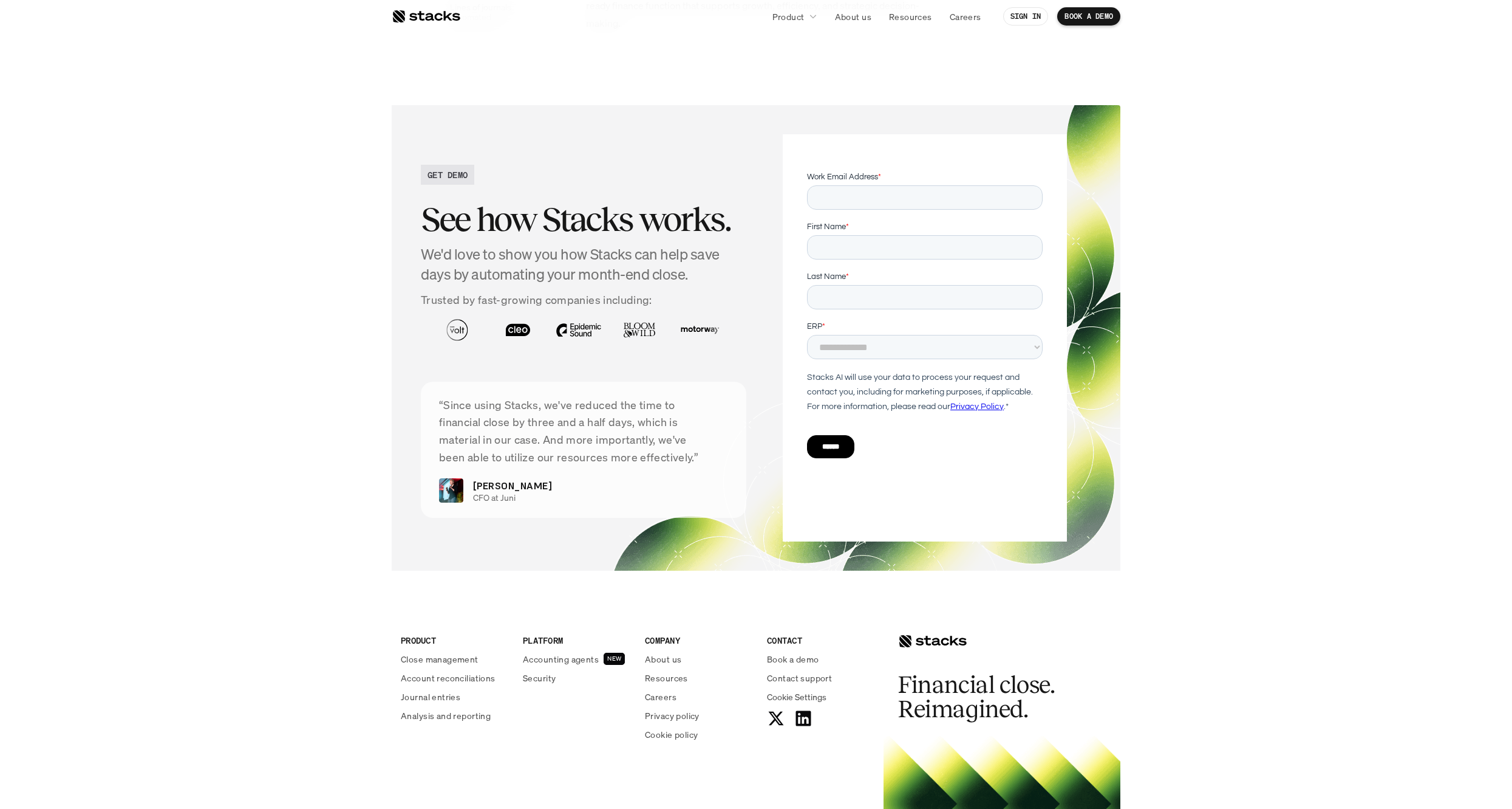
scroll to position [2664, 0]
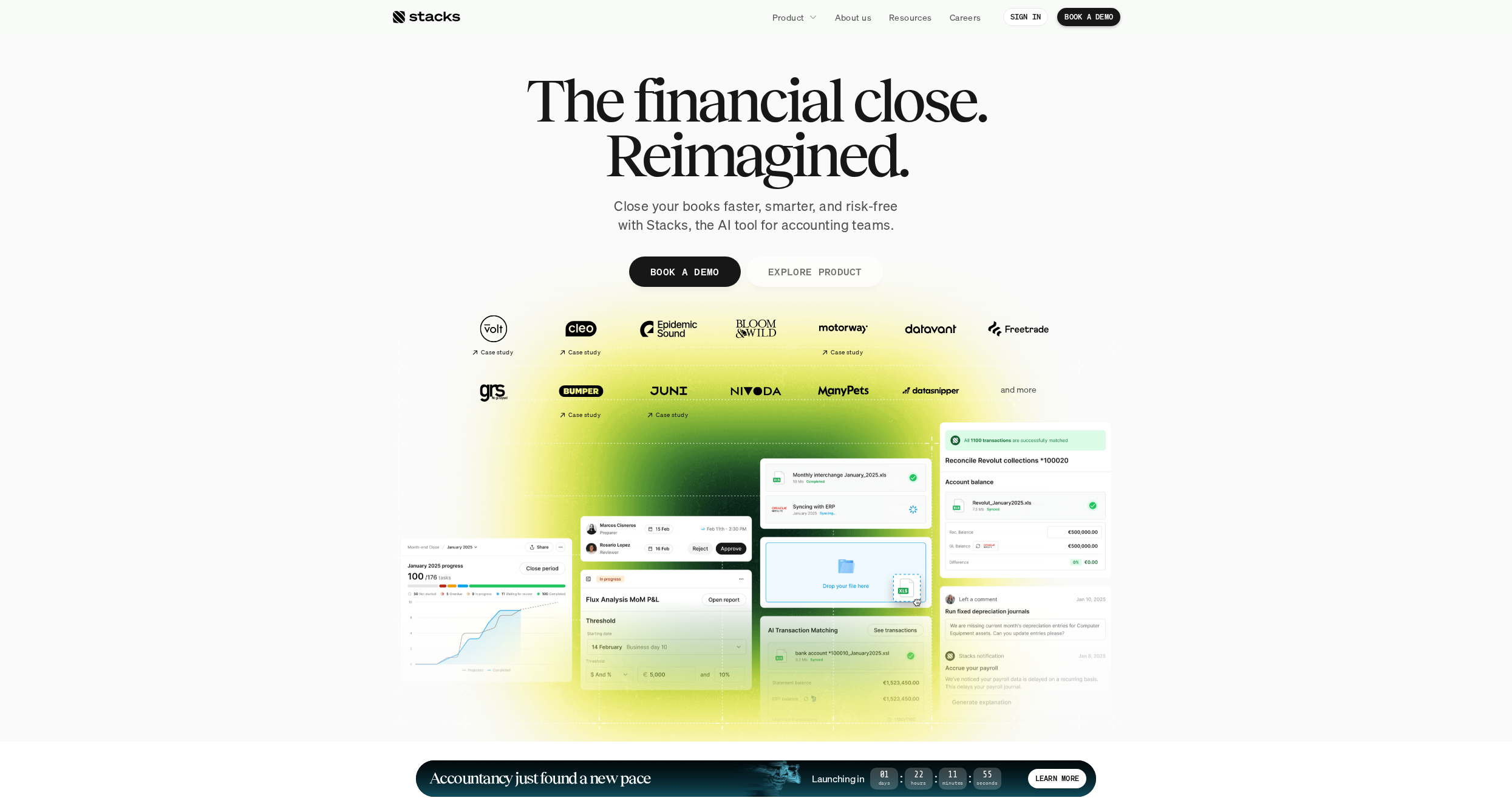
click at [811, 272] on p "EXPLORE PRODUCT" at bounding box center [815, 271] width 94 height 17
click at [859, 18] on p "About us" at bounding box center [853, 17] width 36 height 13
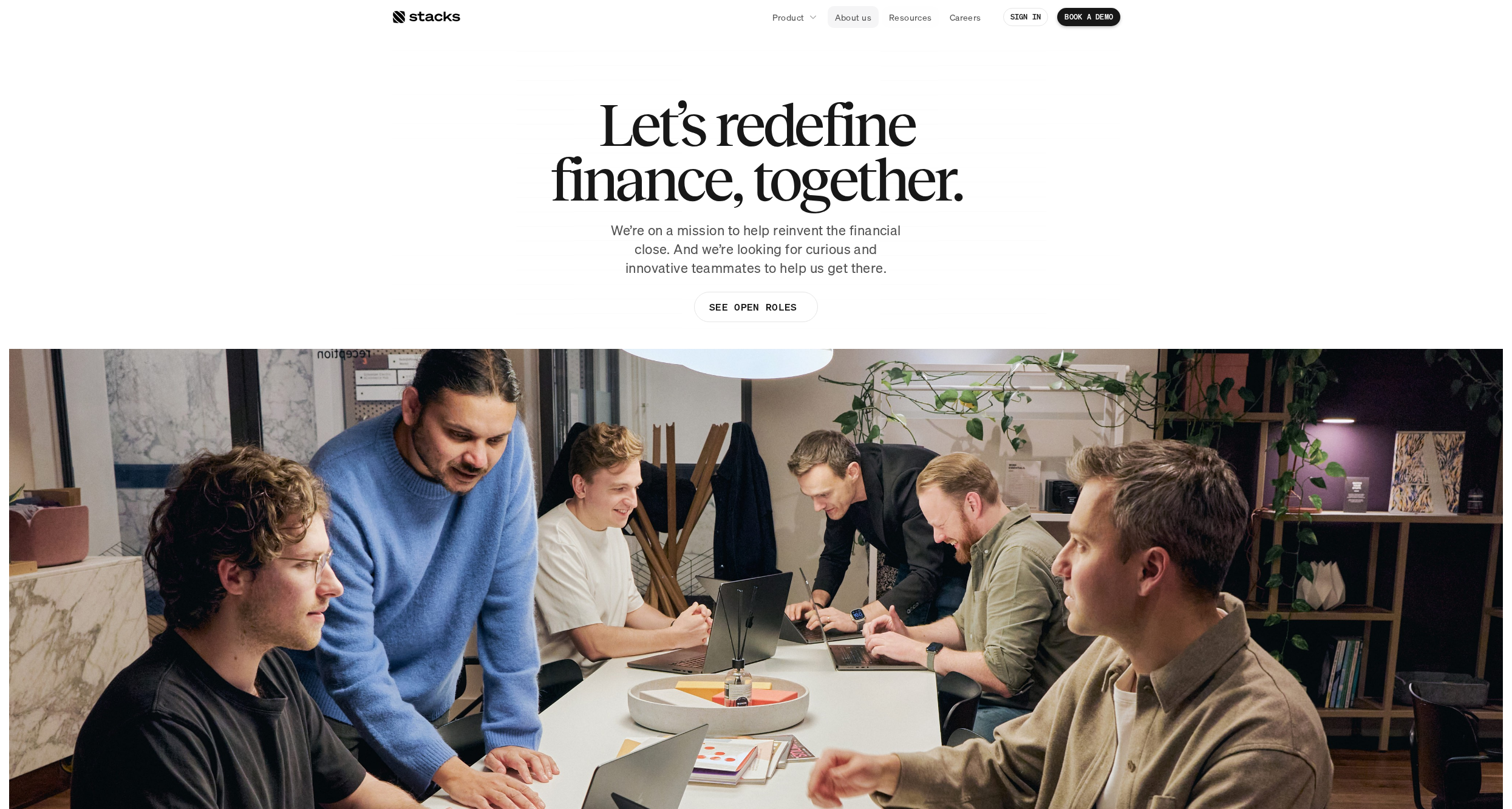
click at [859, 21] on p "About us" at bounding box center [853, 17] width 36 height 13
click at [786, 22] on p "Product" at bounding box center [788, 17] width 32 height 13
click at [444, 25] on link at bounding box center [425, 16] width 68 height 22
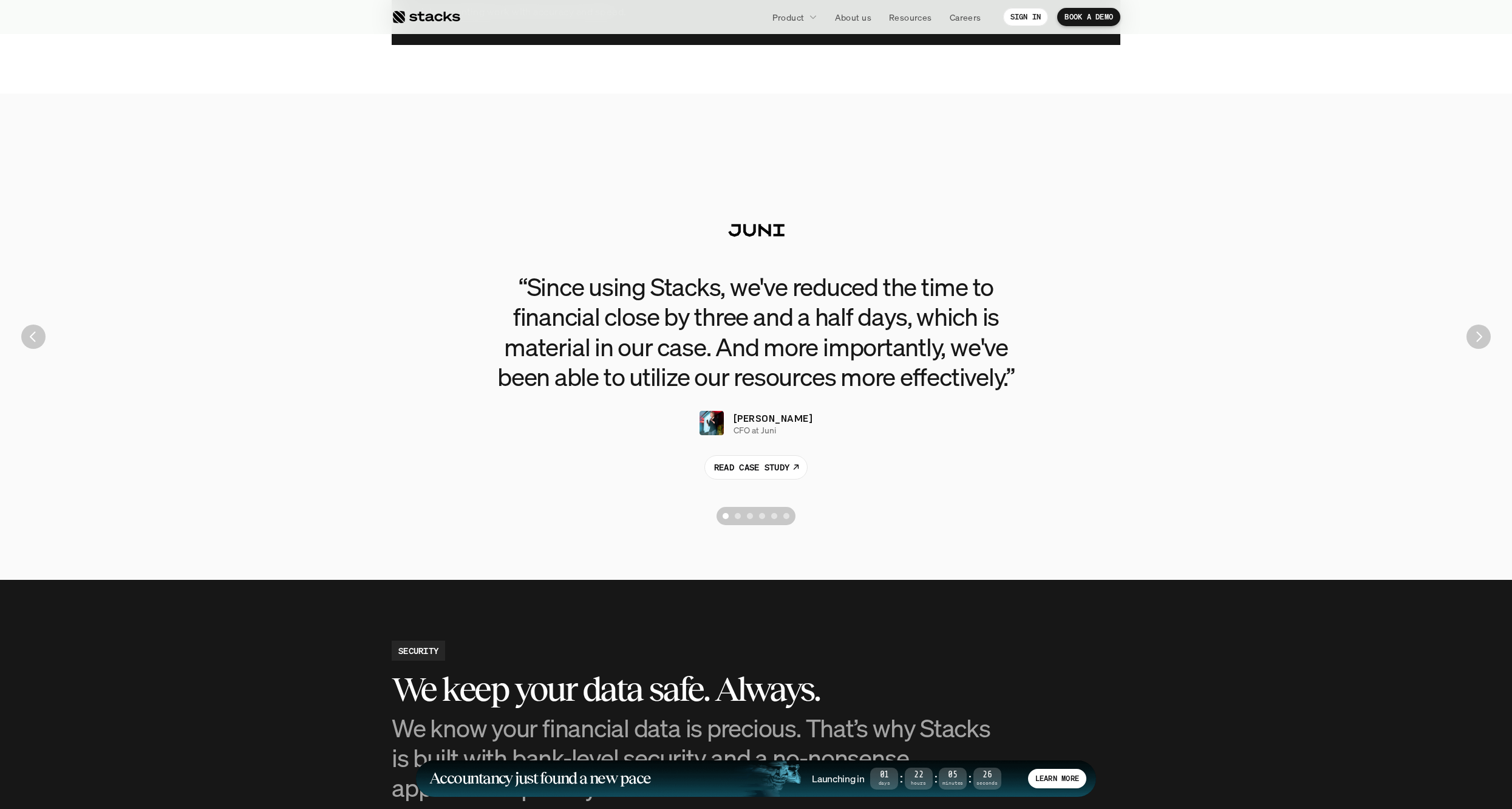
scroll to position [2737, 0]
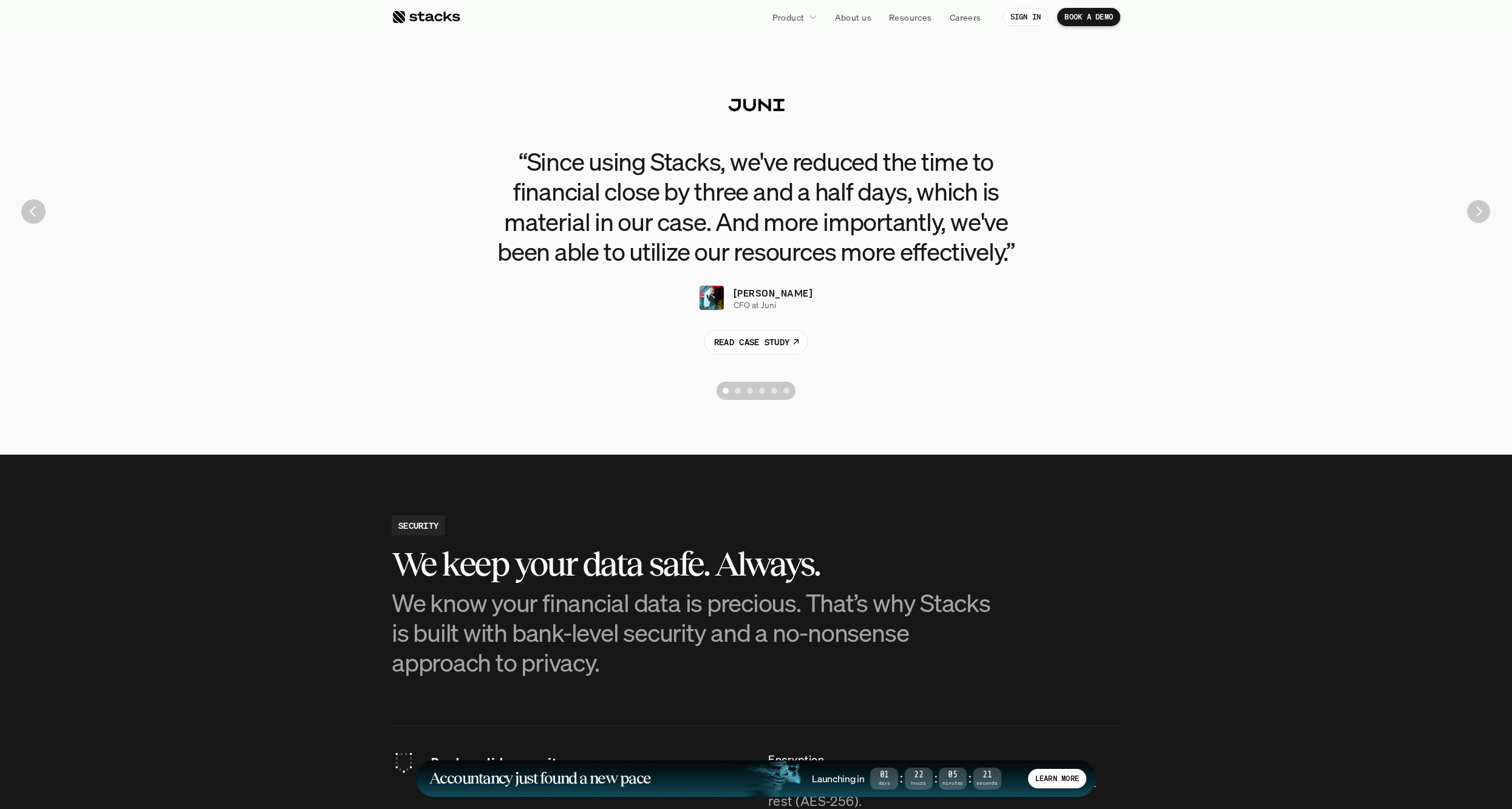
click at [1478, 218] on img "Next" at bounding box center [1479, 211] width 23 height 23
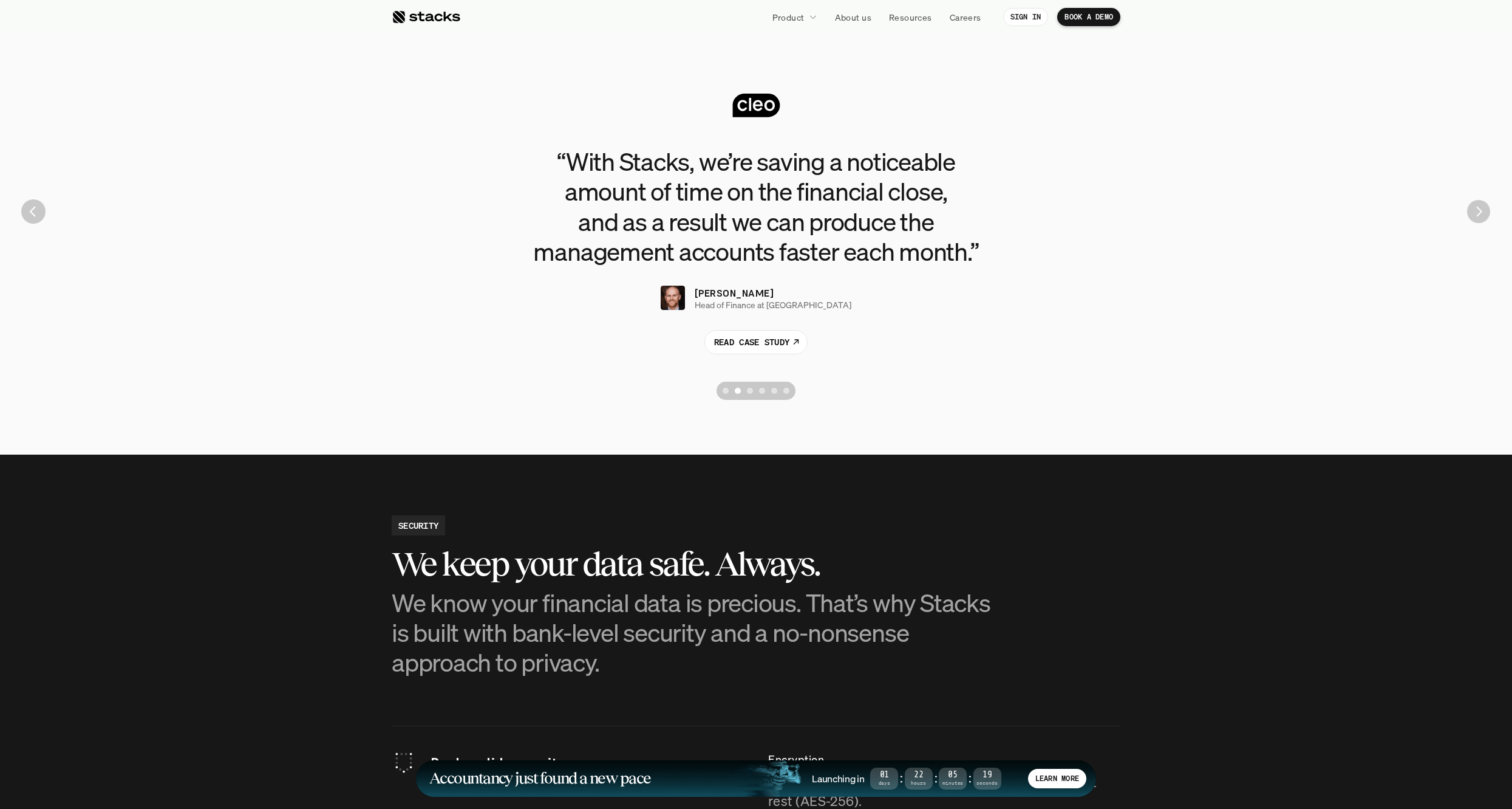
click at [1477, 217] on img "Next" at bounding box center [1479, 211] width 23 height 23
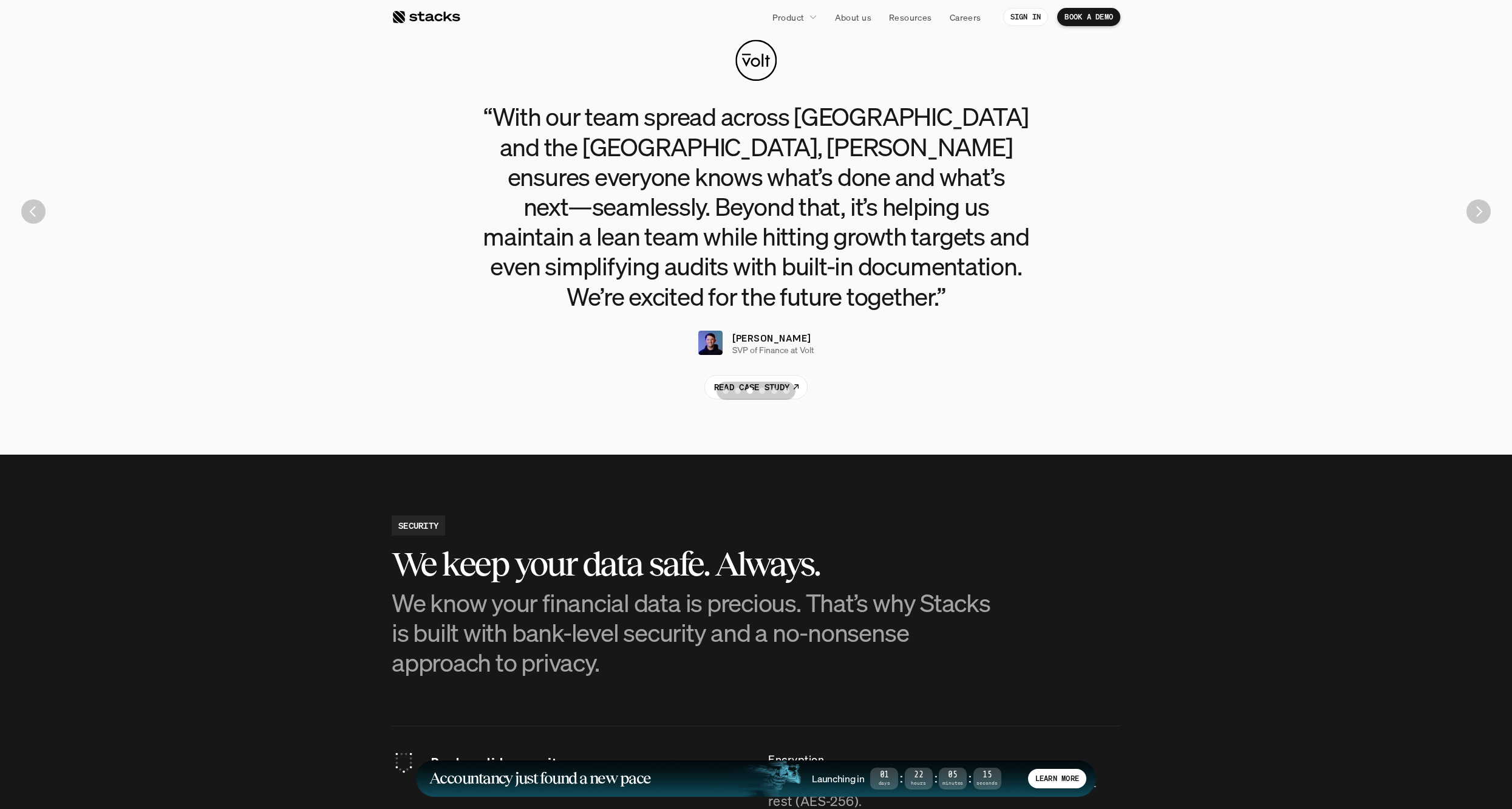
click at [1477, 217] on img "Next" at bounding box center [1479, 211] width 24 height 24
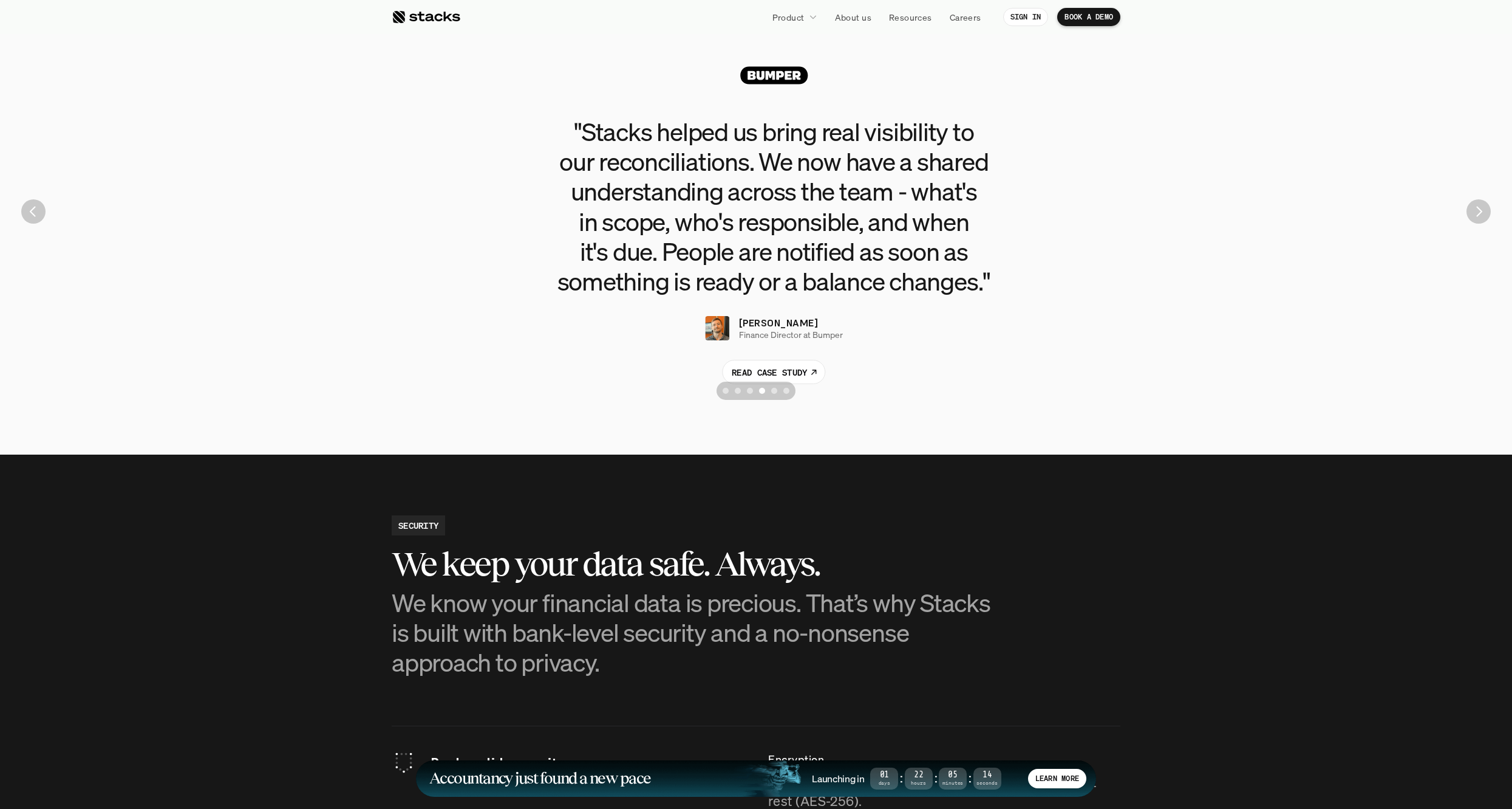
click at [1477, 217] on img "Next" at bounding box center [1479, 211] width 24 height 24
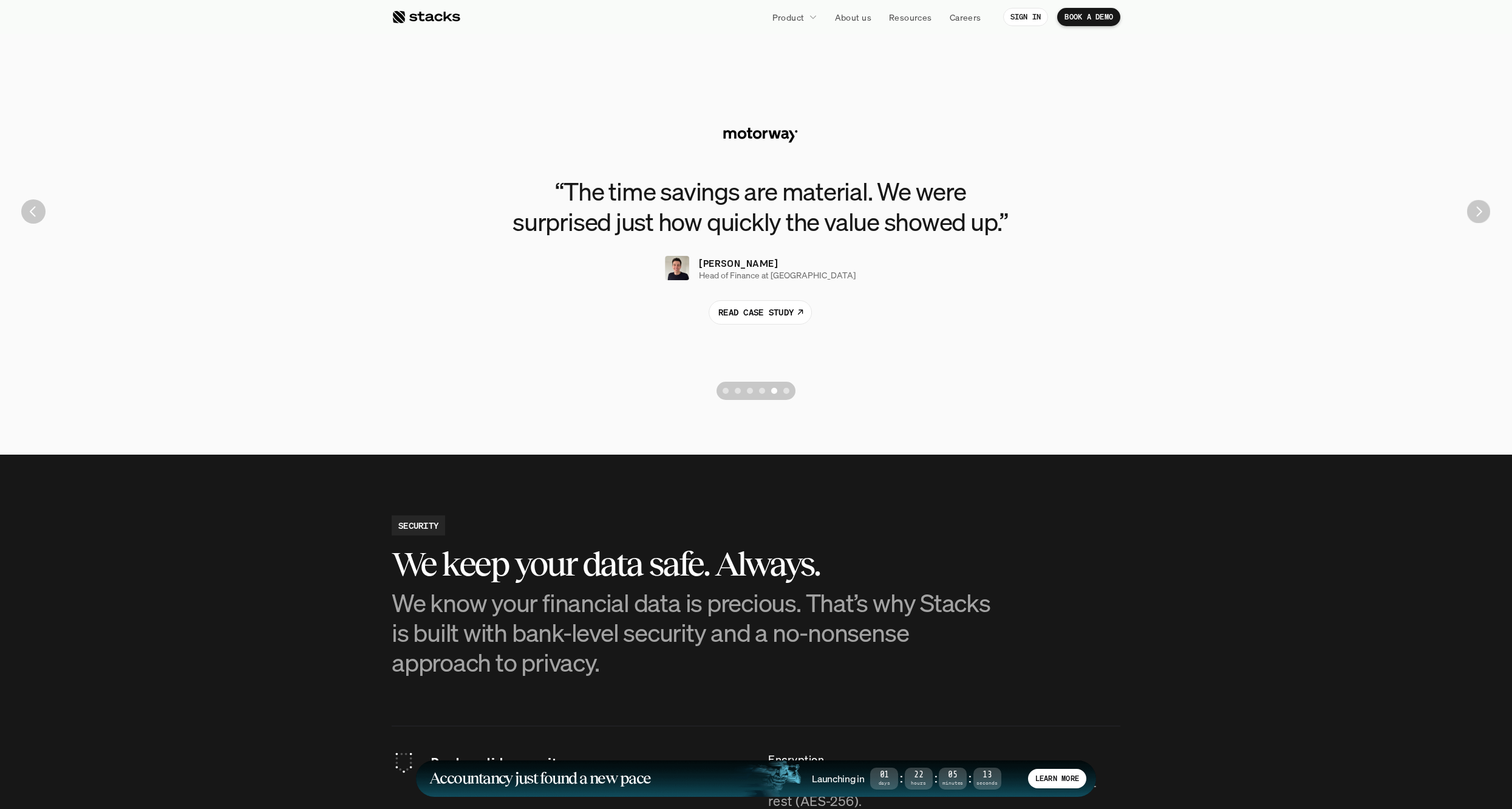
click at [1477, 217] on img "Next" at bounding box center [1479, 211] width 23 height 23
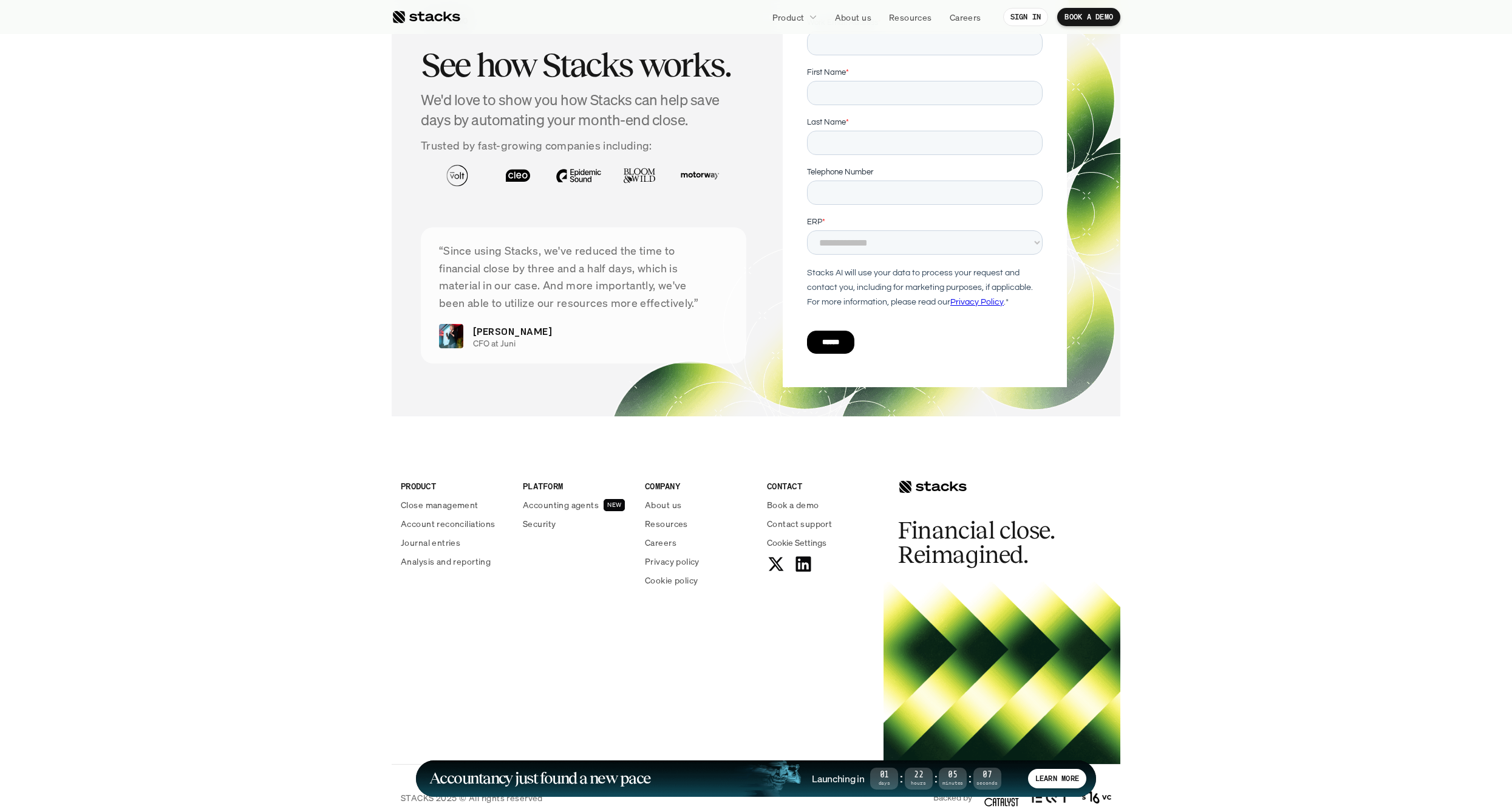
scroll to position [4169, 0]
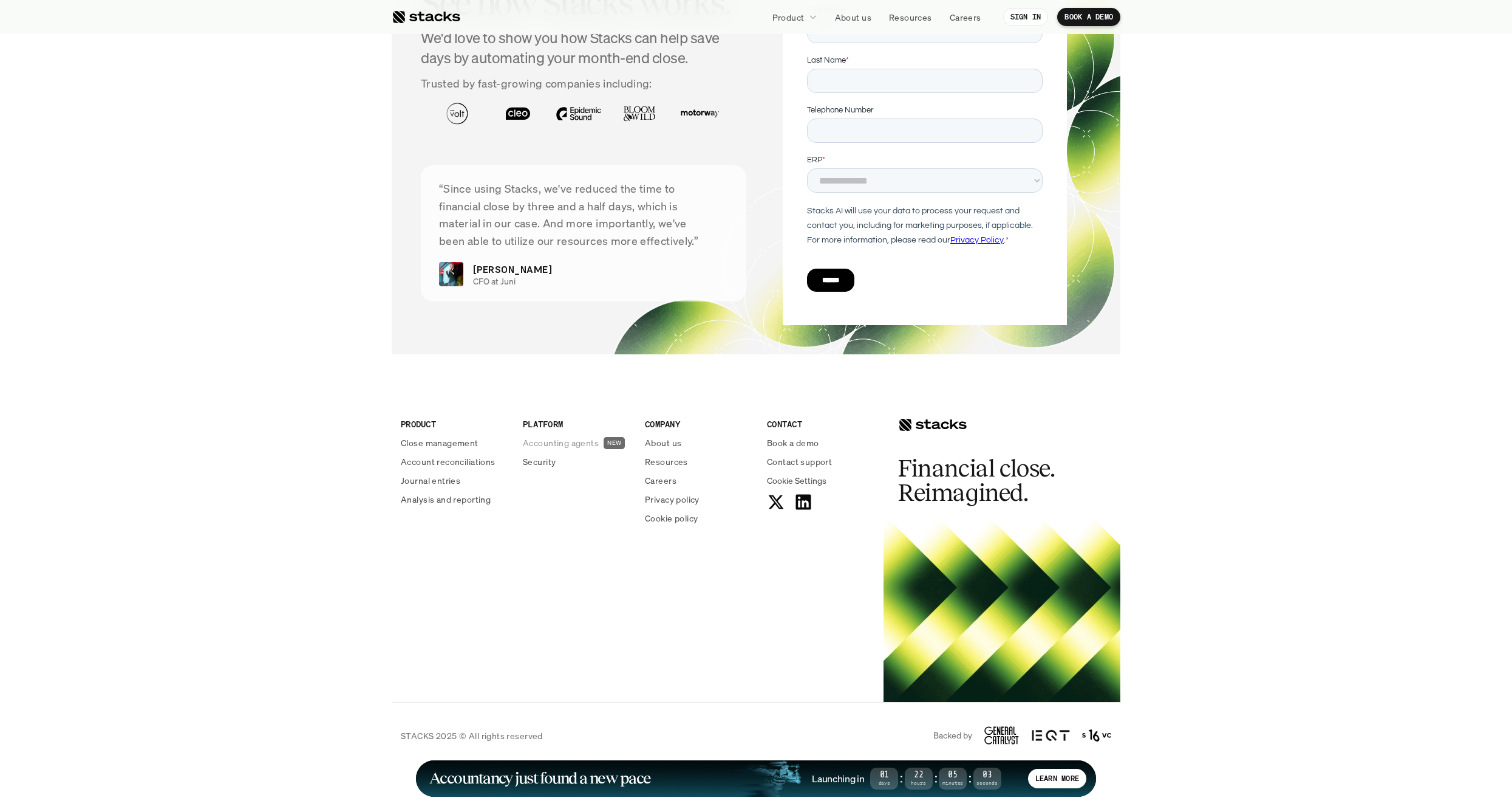
click at [556, 444] on p "Accounting agents" at bounding box center [561, 443] width 76 height 13
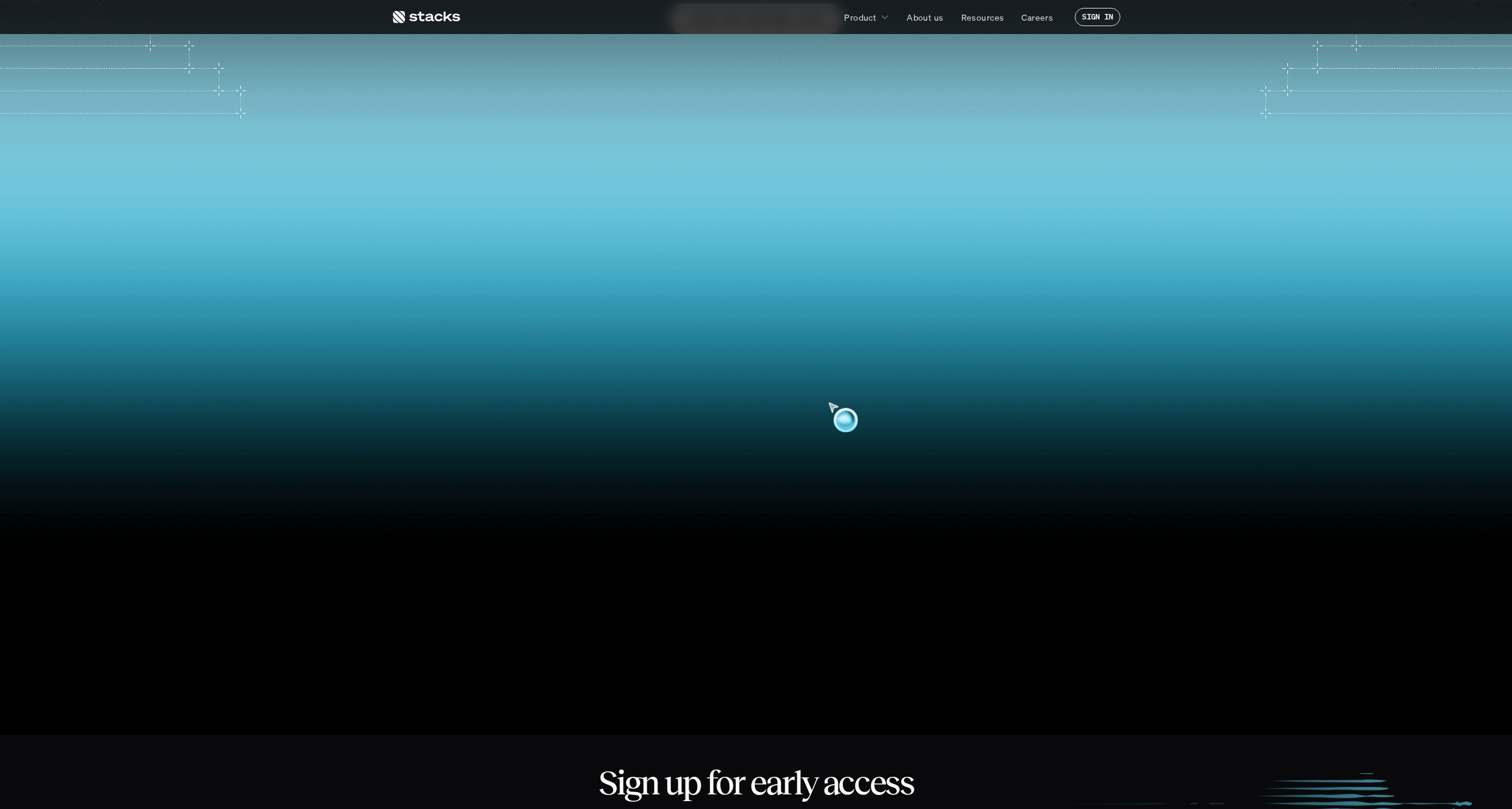
scroll to position [260, 0]
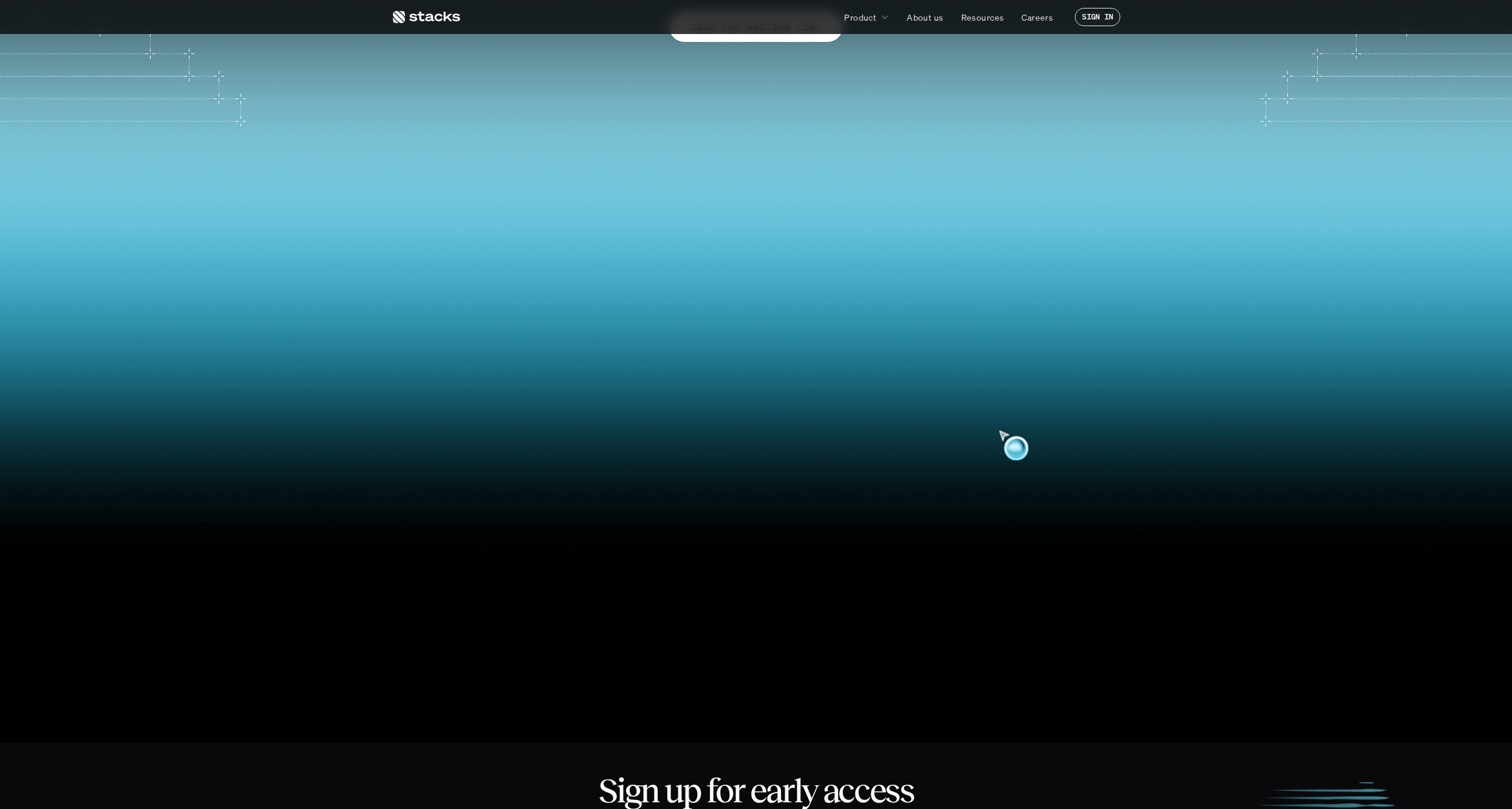
click at [752, 434] on video at bounding box center [756, 398] width 1438 height 613
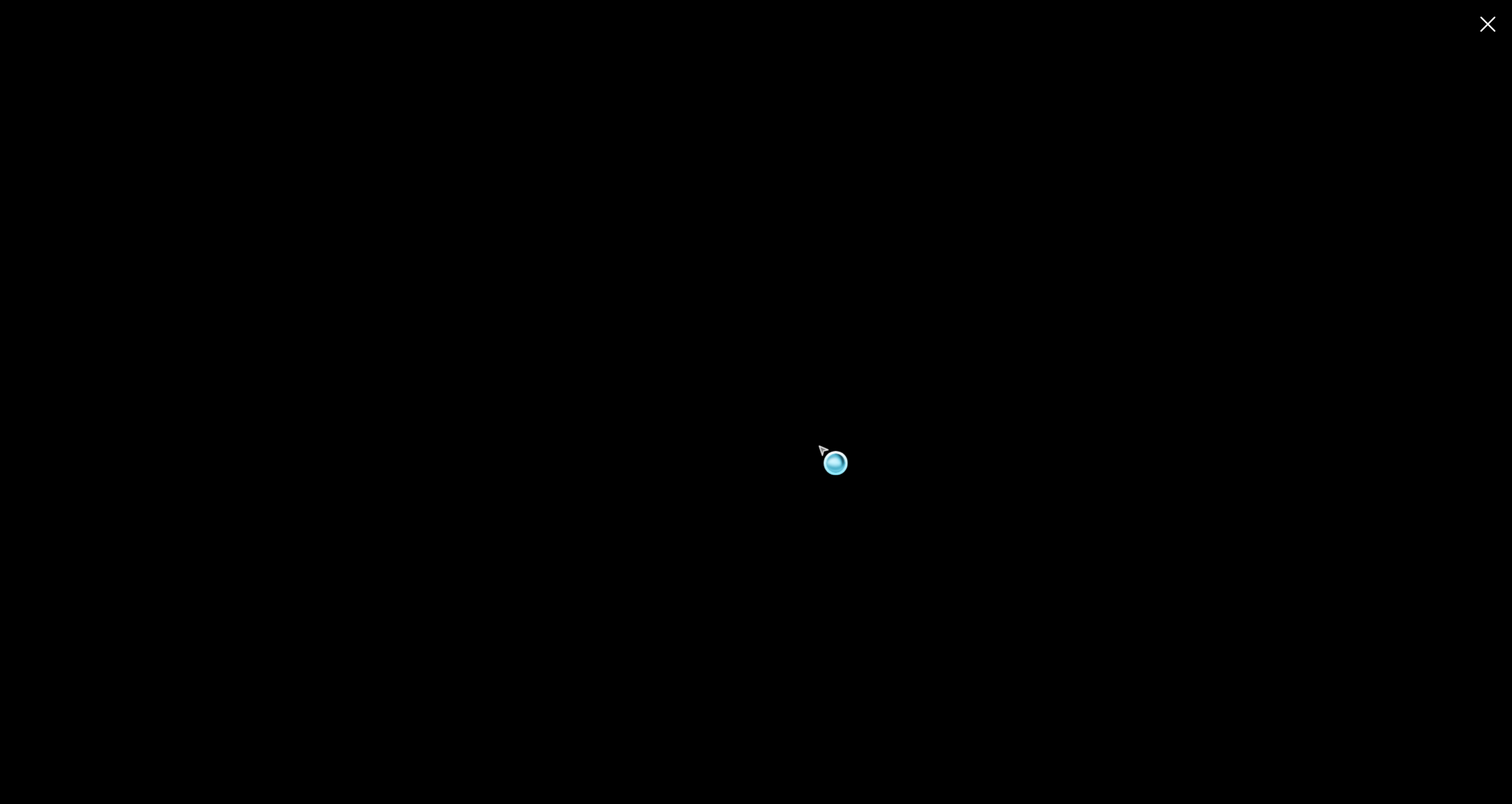
click at [747, 431] on video at bounding box center [756, 402] width 1512 height 644
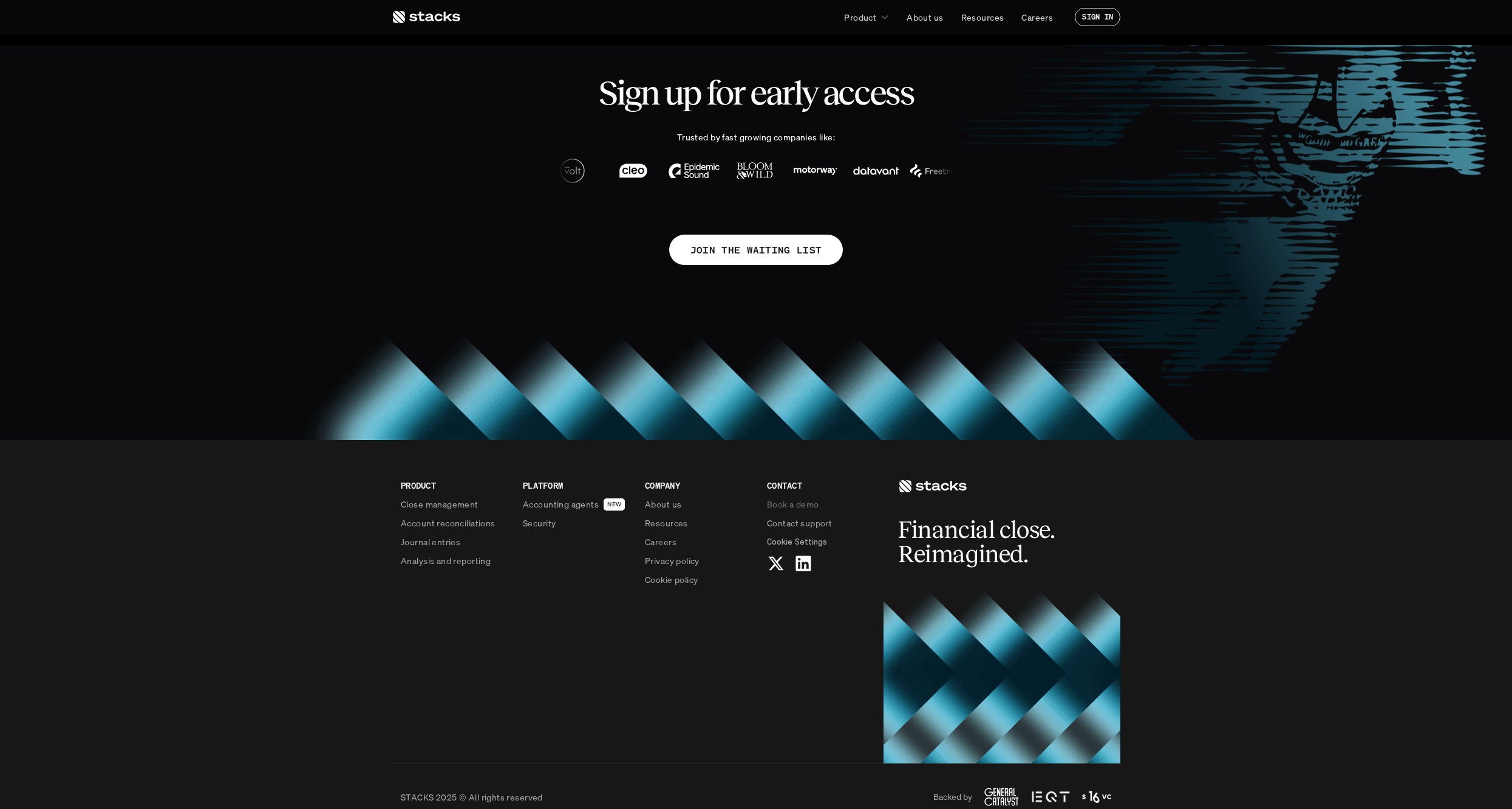
scroll to position [979, 0]
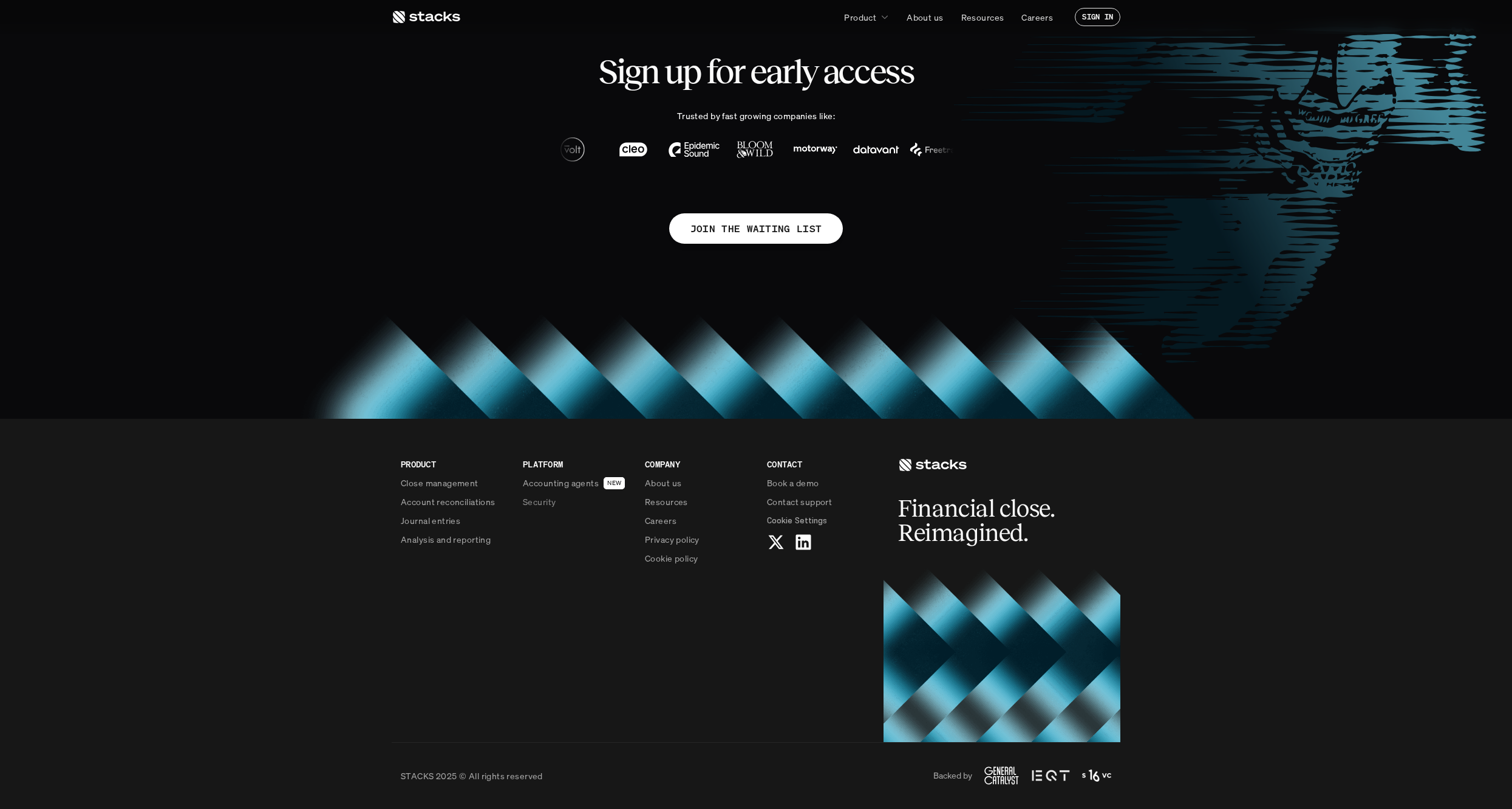
click at [537, 508] on p "Security" at bounding box center [540, 502] width 33 height 13
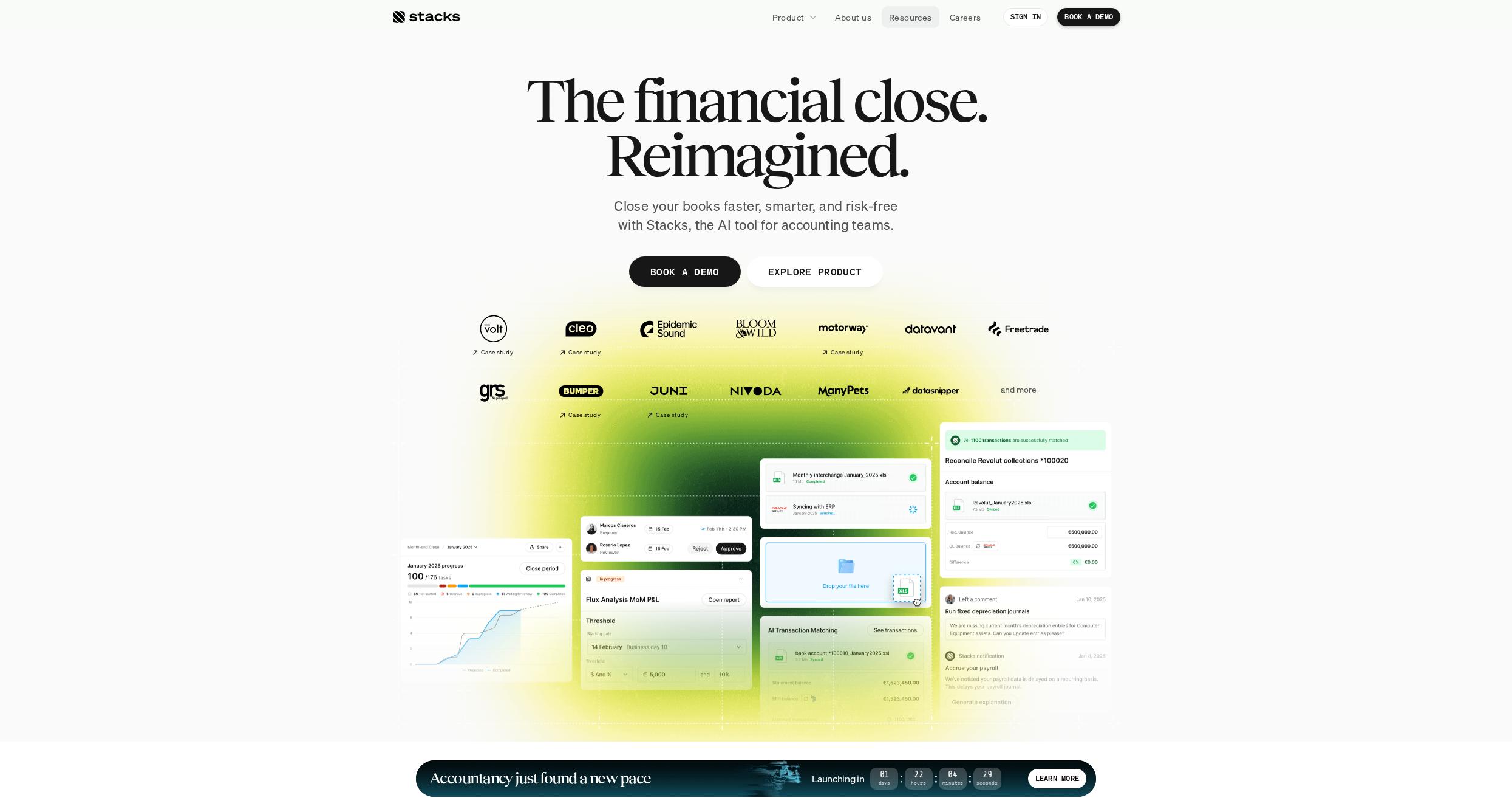
click at [951, 18] on p "Careers" at bounding box center [966, 17] width 31 height 13
click at [863, 24] on link "About us" at bounding box center [853, 16] width 51 height 22
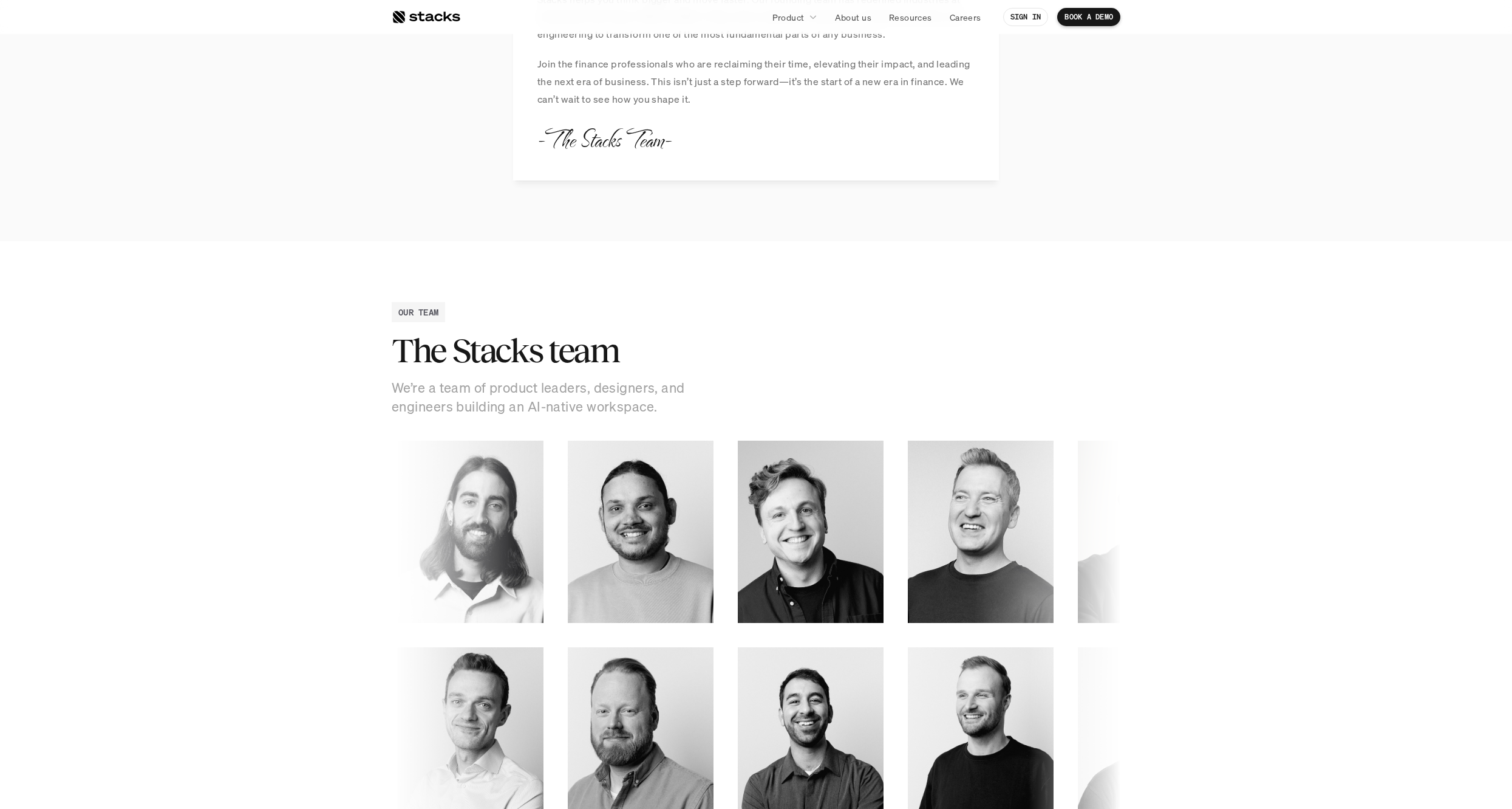
scroll to position [1841, 0]
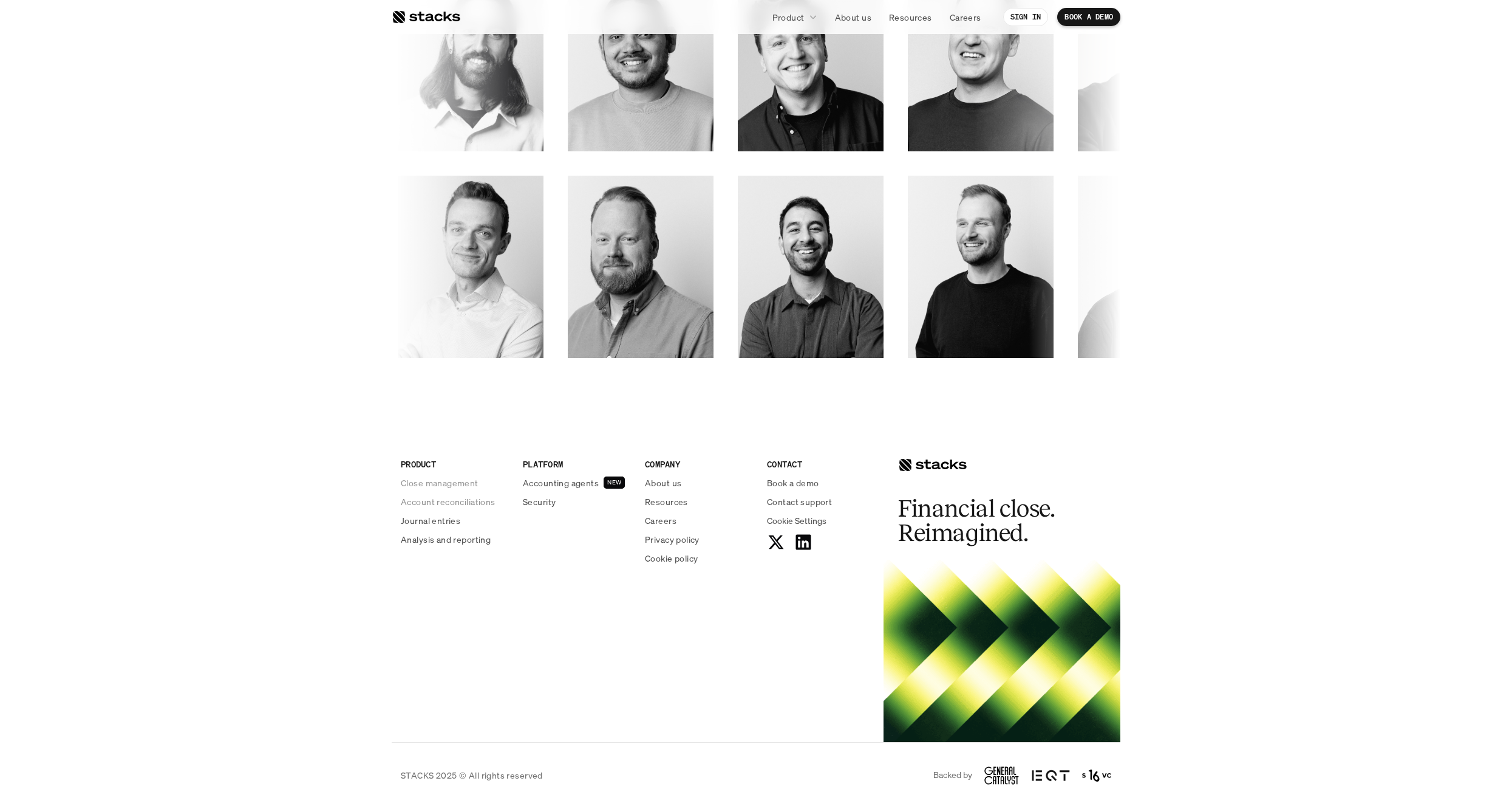
click at [456, 497] on p "Account reconciliations" at bounding box center [448, 502] width 94 height 13
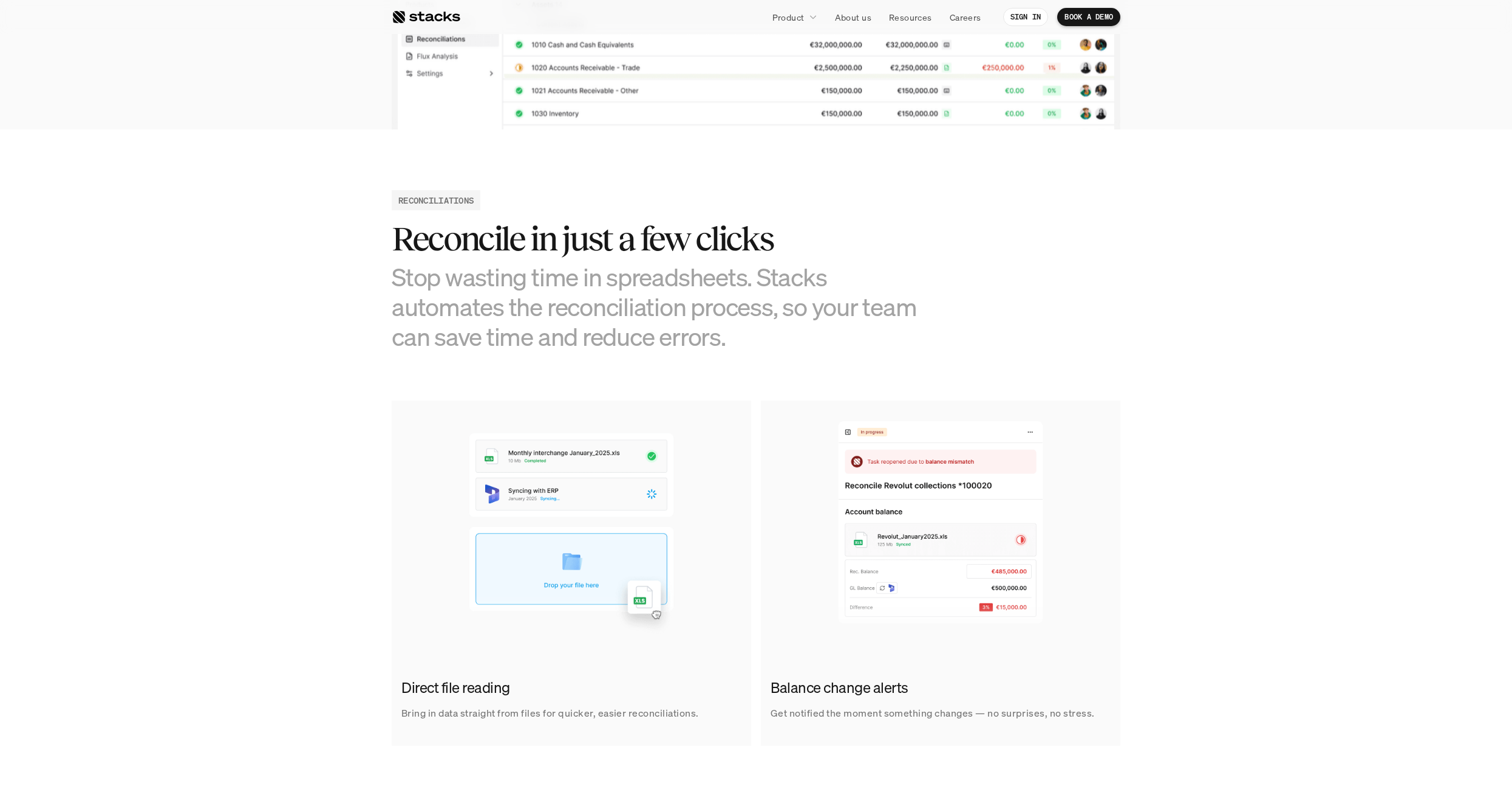
scroll to position [206, 0]
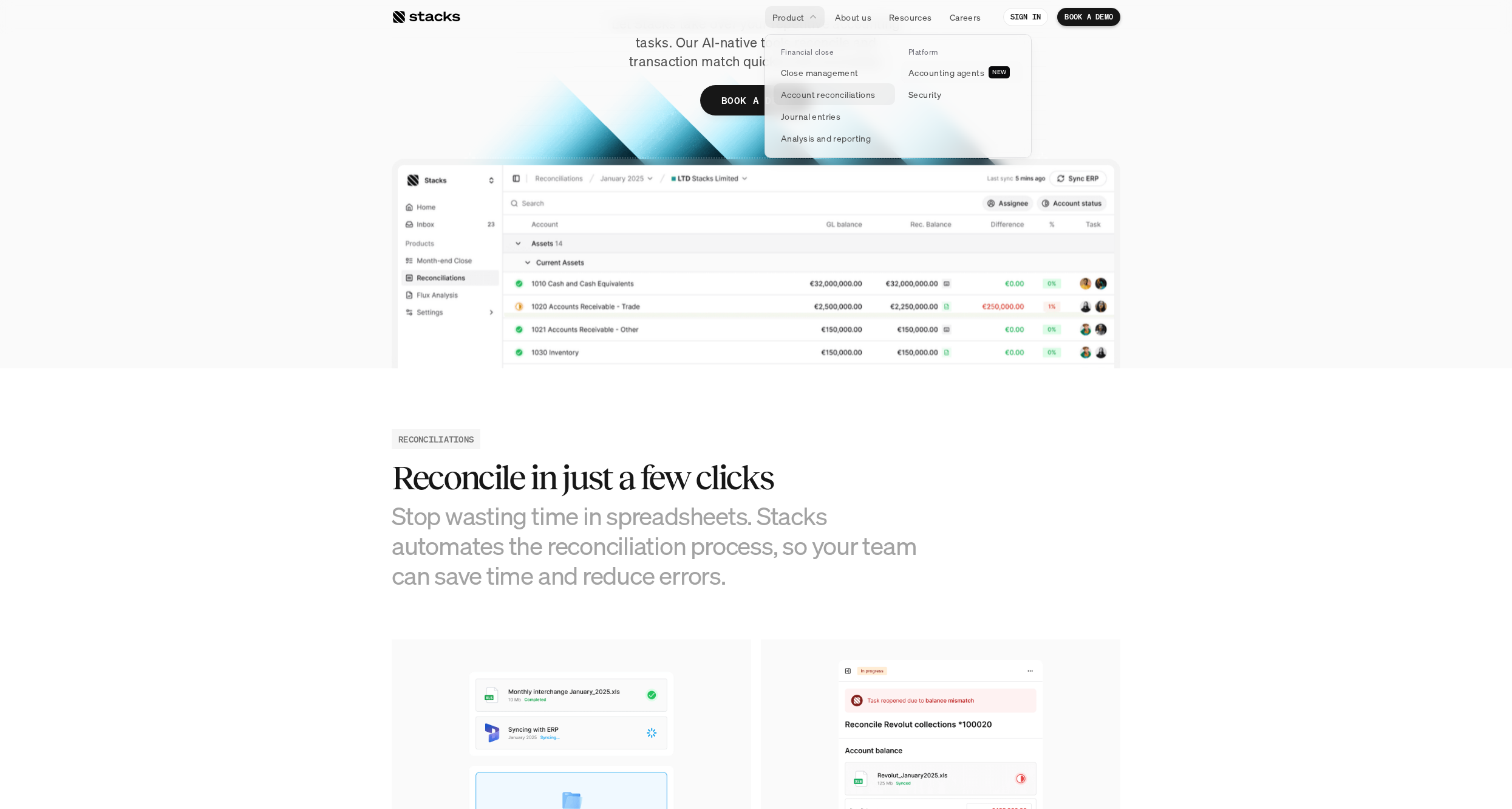
click at [837, 93] on p "Account reconciliations" at bounding box center [828, 94] width 94 height 13
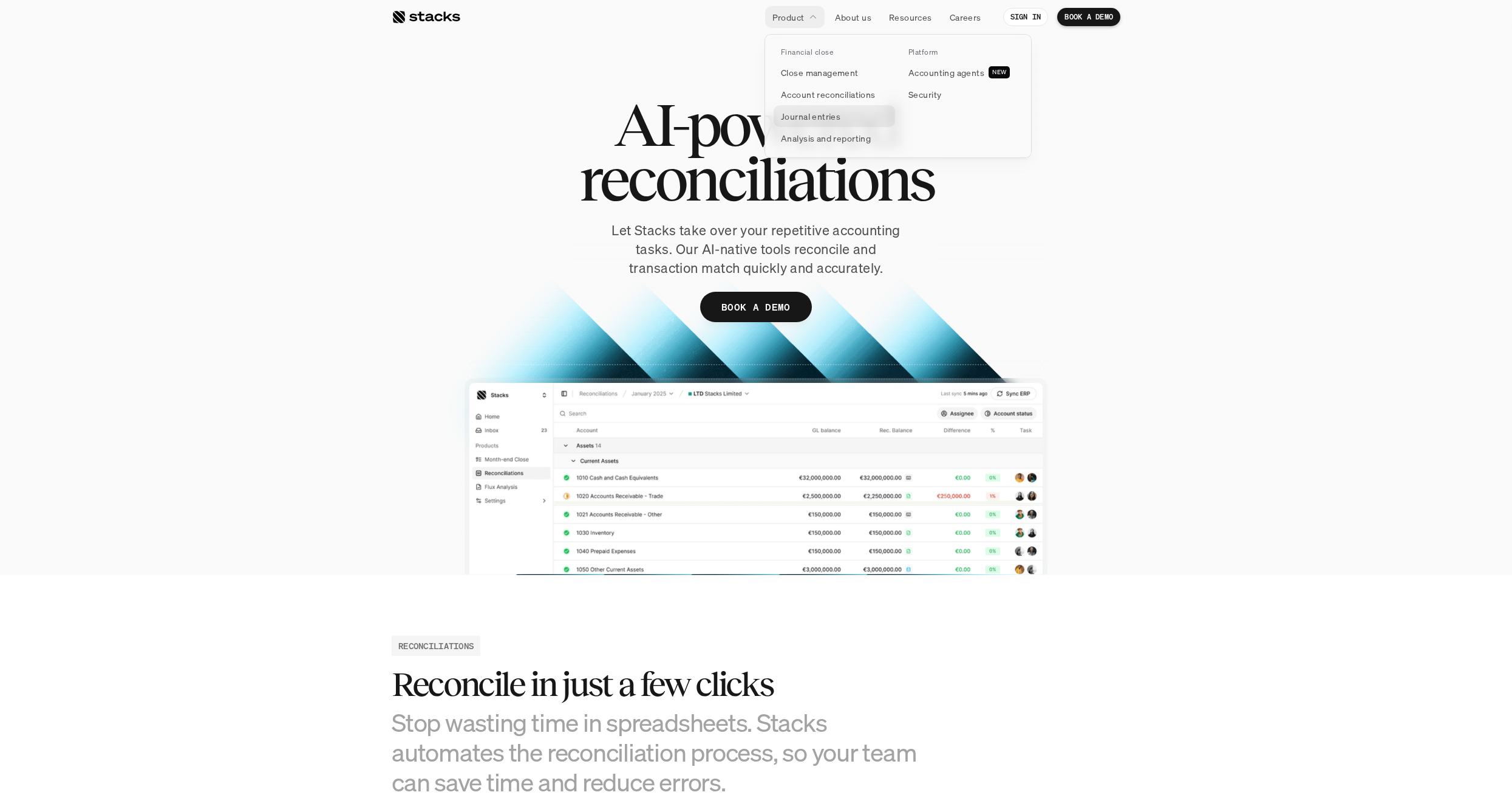
click at [818, 113] on p "Journal entries" at bounding box center [811, 116] width 60 height 13
